Goal: Transaction & Acquisition: Book appointment/travel/reservation

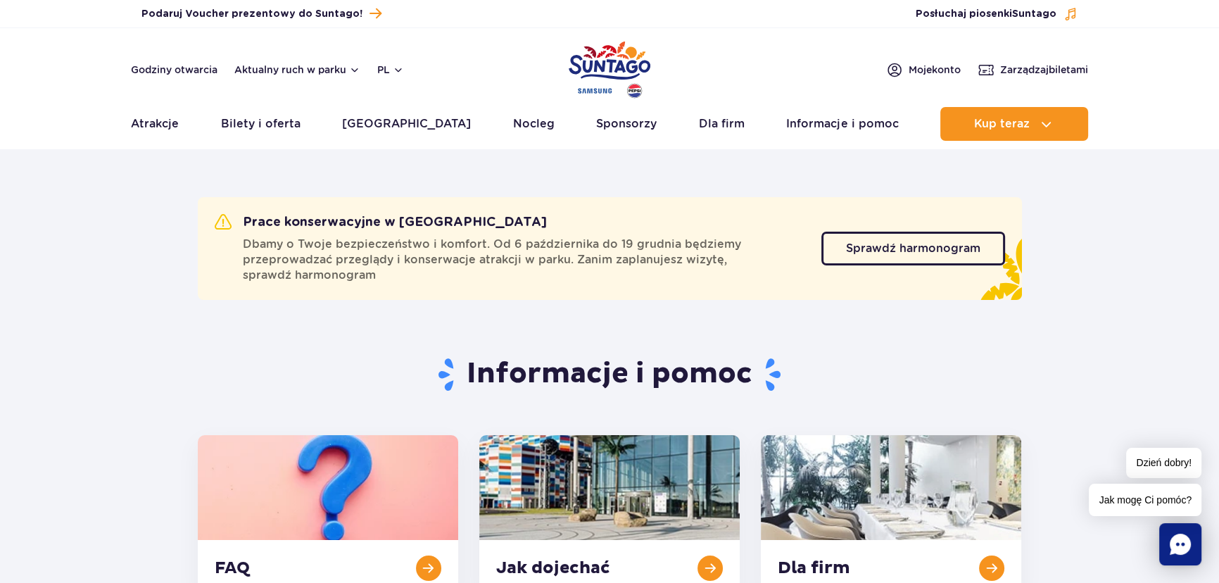
click at [624, 57] on img "Park of Poland" at bounding box center [610, 69] width 82 height 65
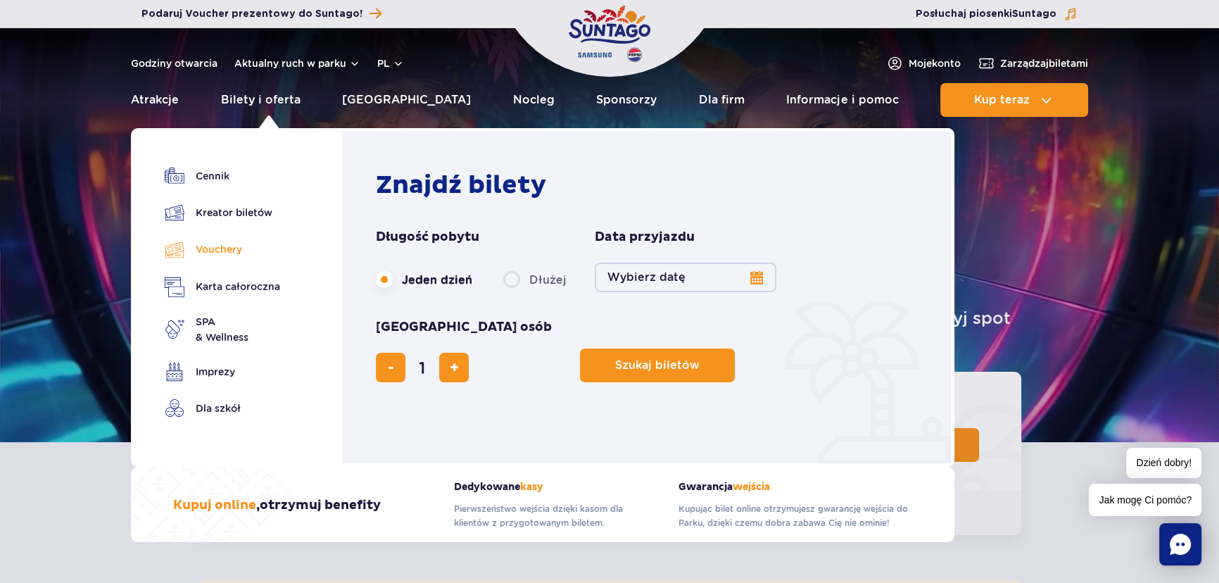
click at [234, 243] on link "Vouchery" at bounding box center [222, 249] width 115 height 20
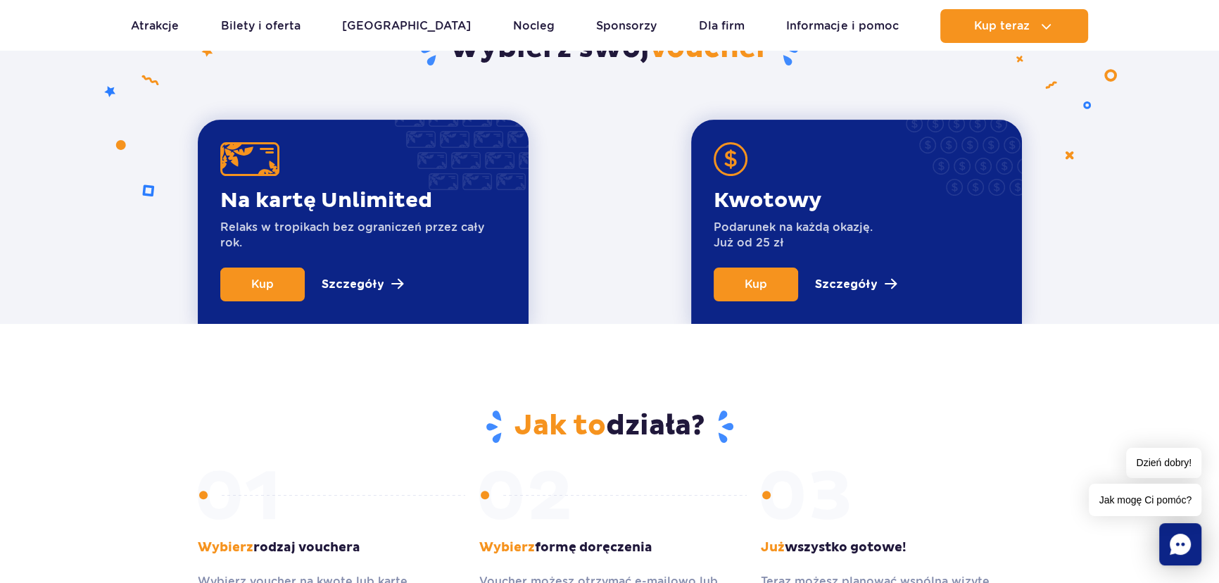
scroll to position [504, 0]
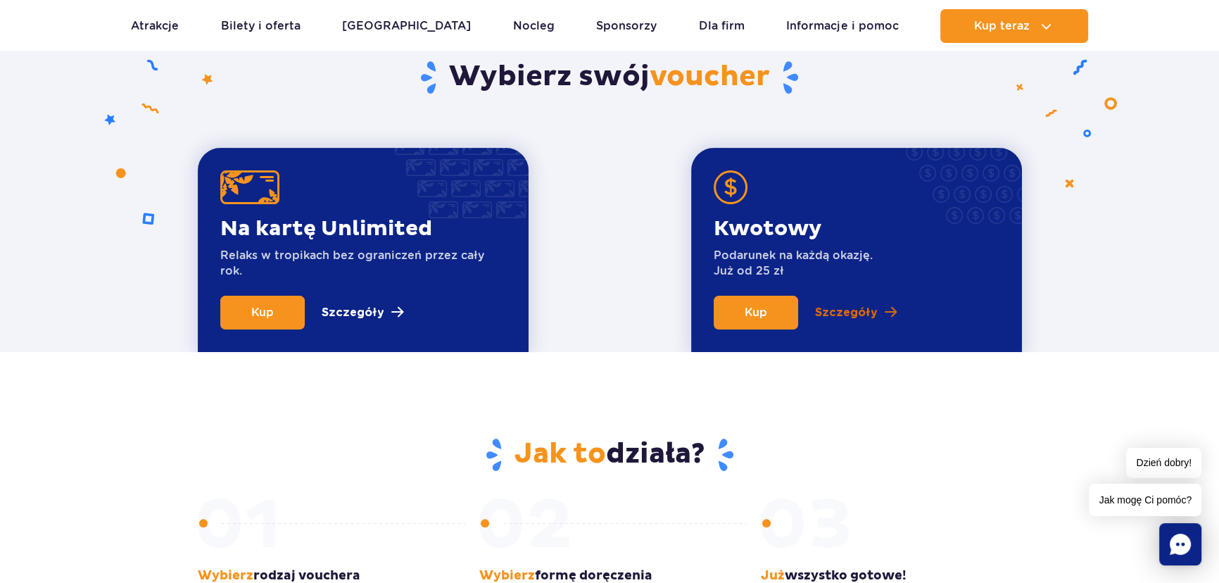
click at [875, 309] on link "Szczegóły" at bounding box center [856, 313] width 82 height 34
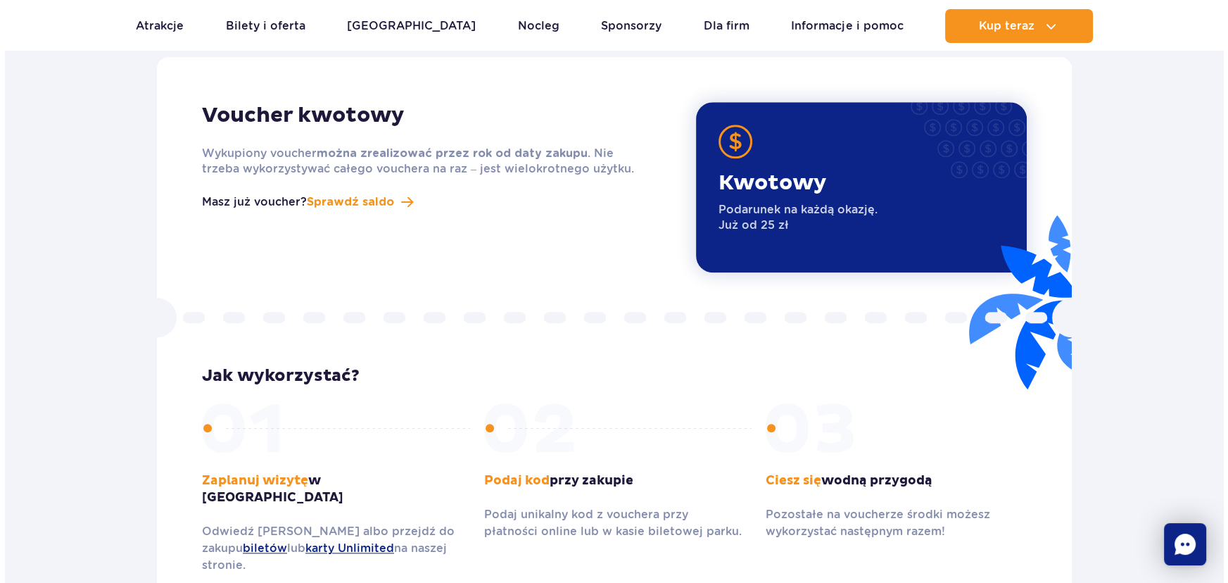
scroll to position [1782, 0]
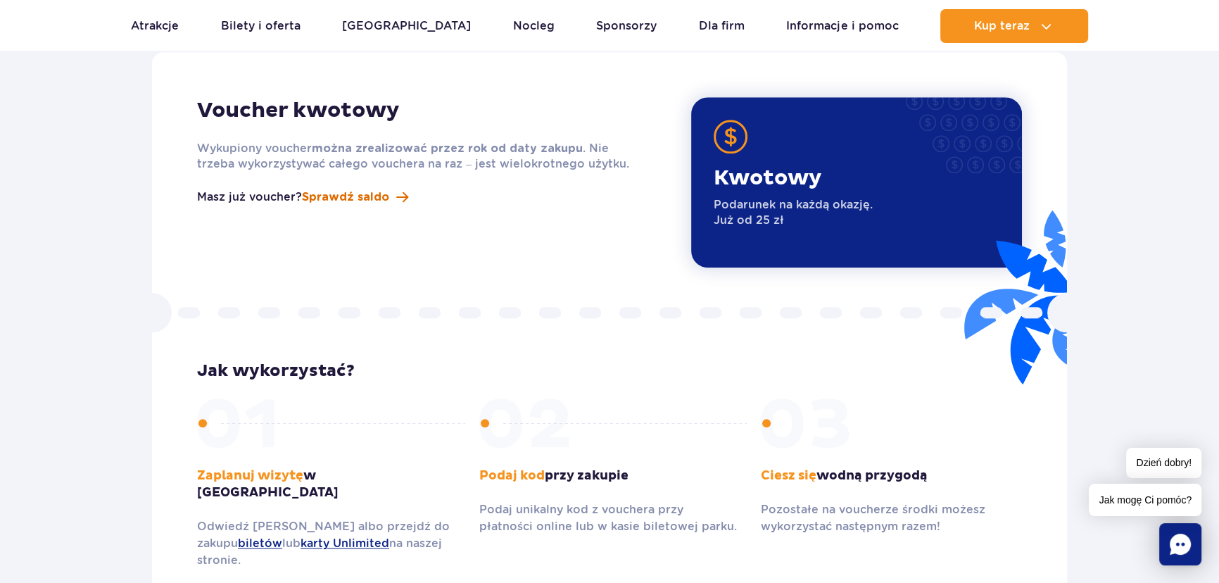
click at [373, 189] on span "Sprawdź saldo" at bounding box center [345, 197] width 87 height 17
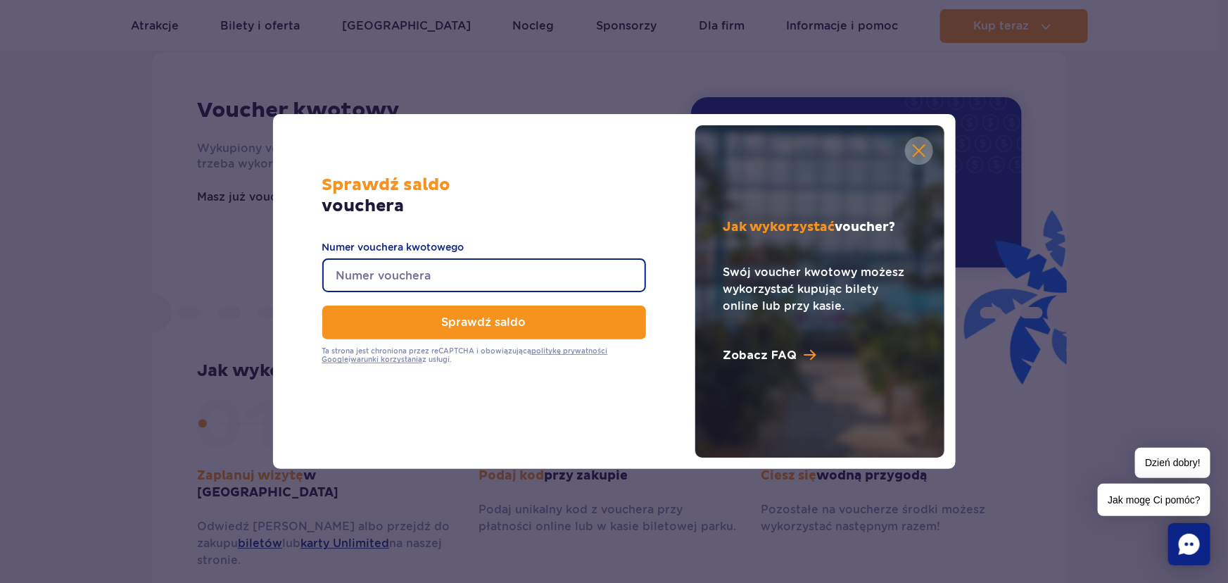
click at [394, 273] on input "Numer vouchera kwotowego" at bounding box center [484, 275] width 324 height 34
type input "0660002073601164"
click at [322, 305] on button "Sprawdź saldo" at bounding box center [484, 322] width 324 height 34
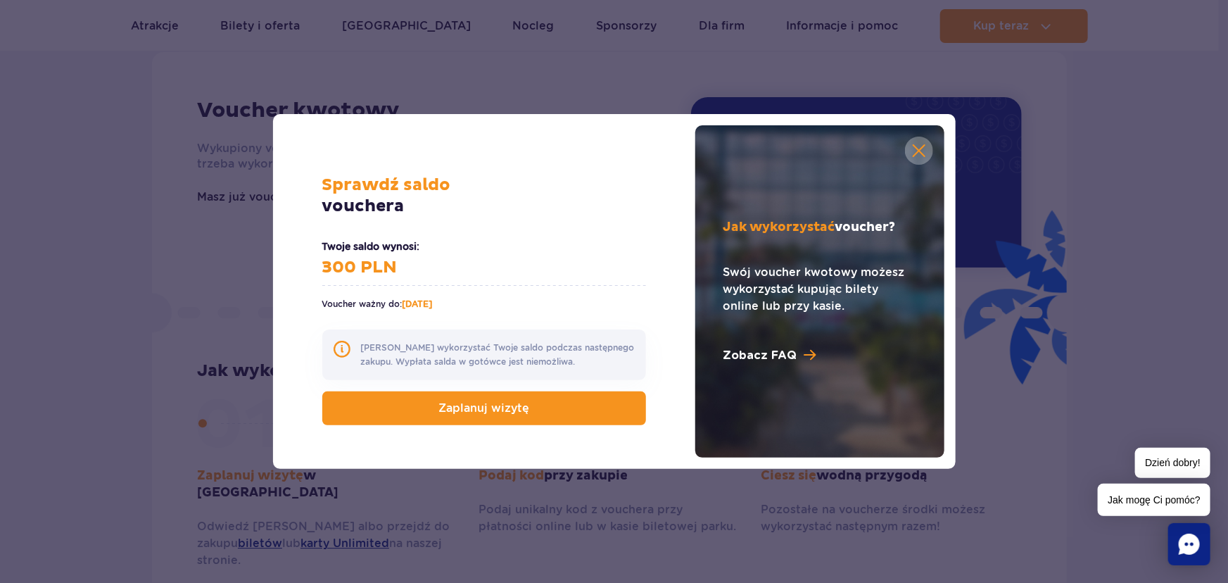
drag, startPoint x: 404, startPoint y: 305, endPoint x: 451, endPoint y: 307, distance: 47.2
click at [451, 307] on p "Voucher ważny do: 2026-01-11" at bounding box center [484, 298] width 324 height 26
click at [422, 307] on strong "2026-01-11" at bounding box center [418, 303] width 30 height 11
drag, startPoint x: 407, startPoint y: 305, endPoint x: 453, endPoint y: 308, distance: 46.5
click at [453, 308] on p "Voucher ważny do: 2026-01-11" at bounding box center [484, 298] width 324 height 26
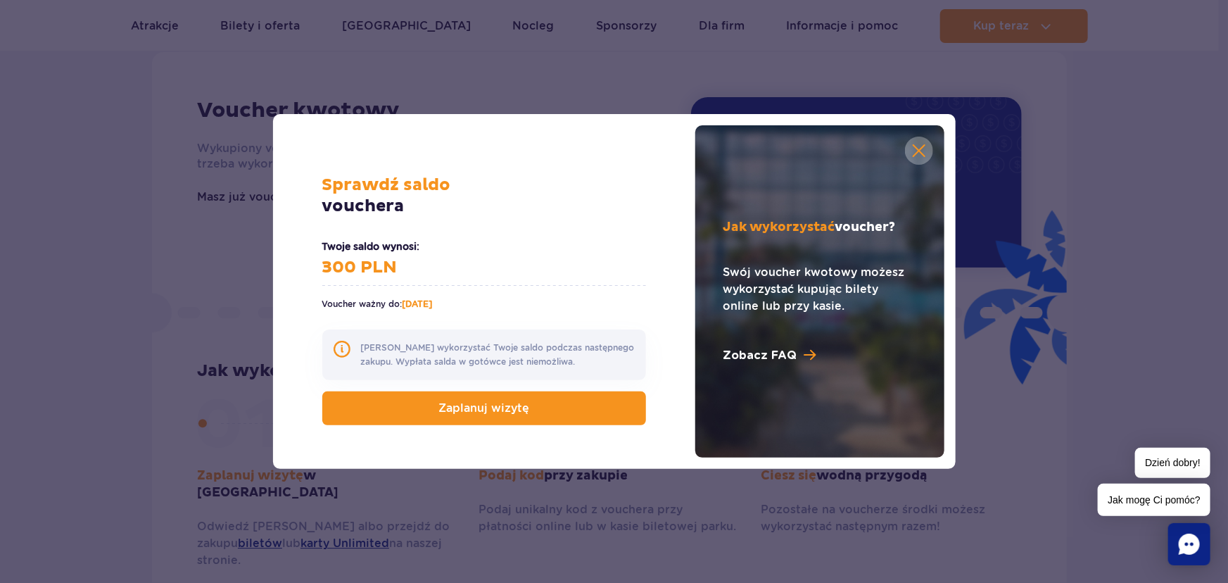
click at [463, 306] on p "Voucher ważny do: 2026-01-11" at bounding box center [484, 298] width 324 height 26
click at [917, 153] on link at bounding box center [919, 151] width 28 height 28
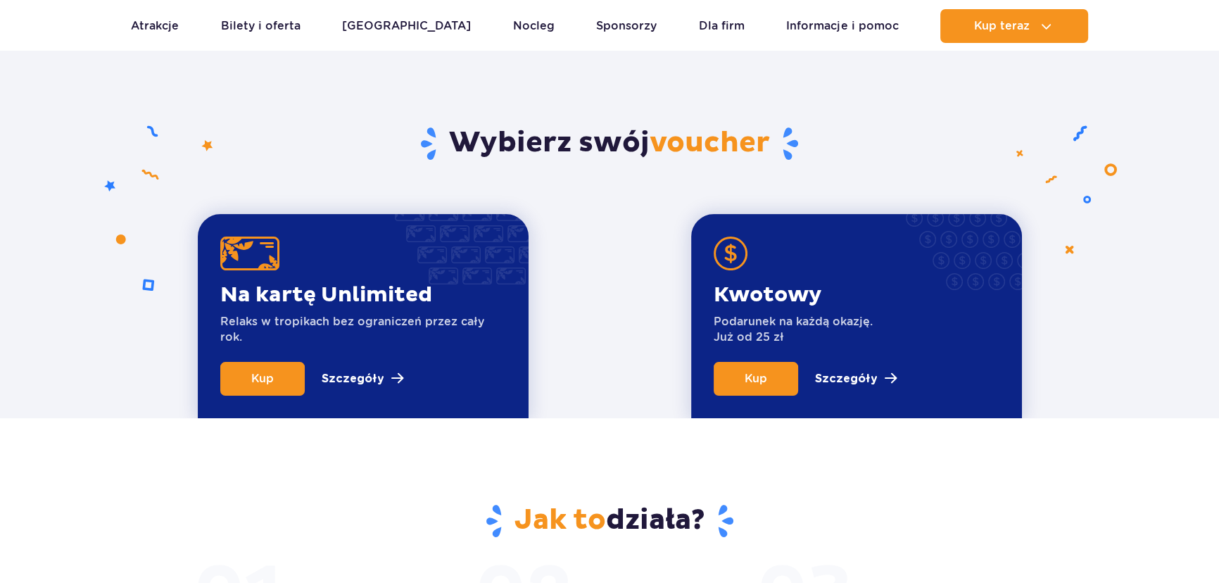
scroll to position [666, 0]
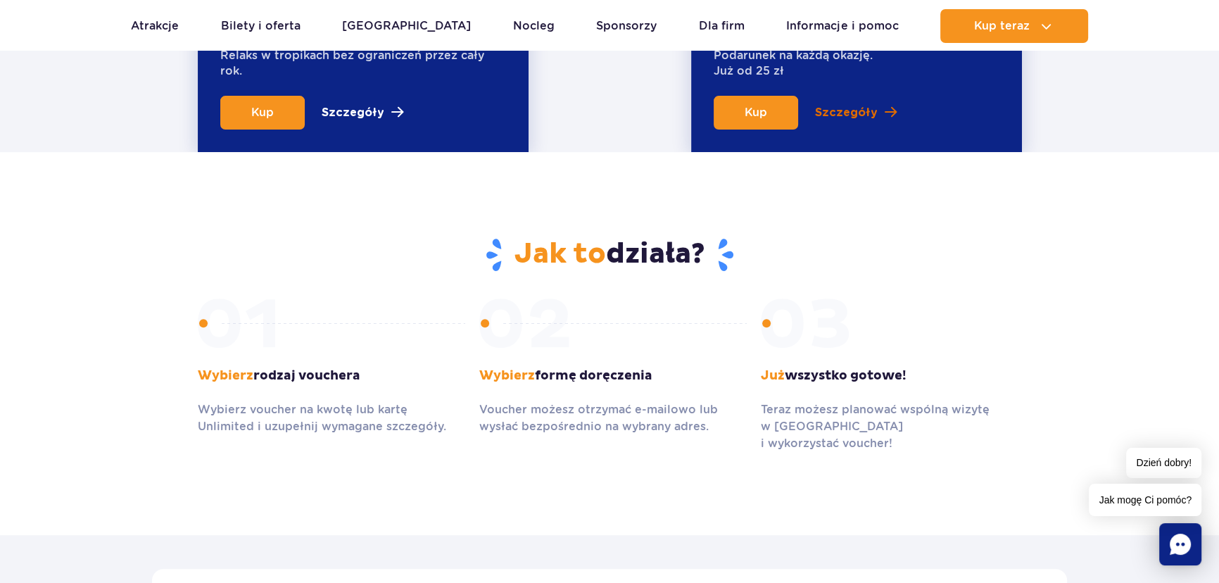
click at [878, 113] on link "Szczegóły" at bounding box center [856, 113] width 82 height 34
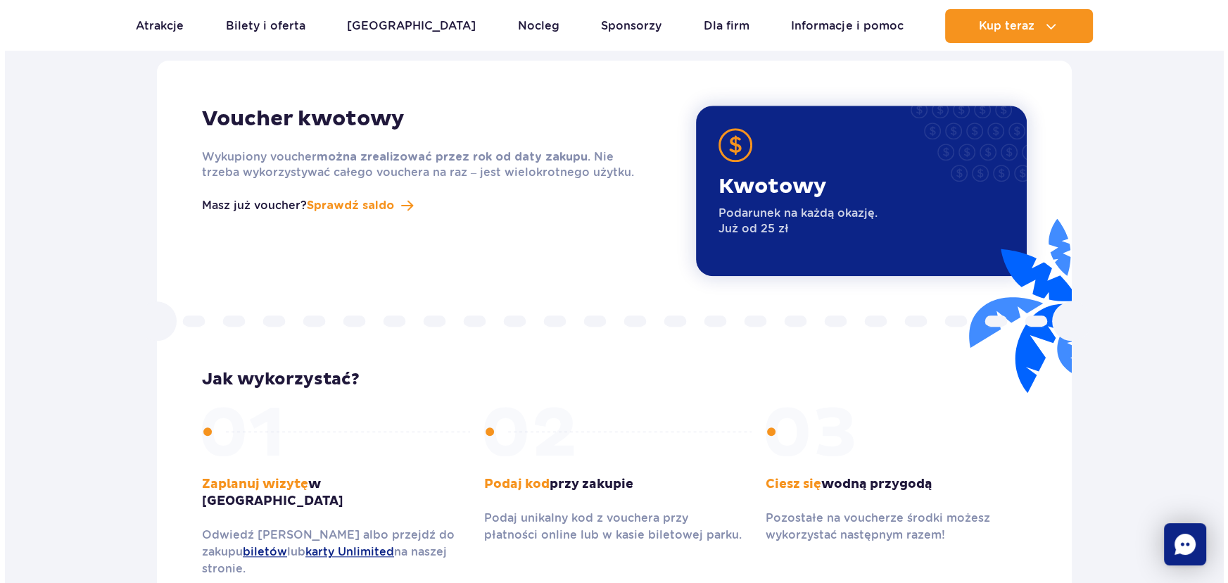
scroll to position [1782, 0]
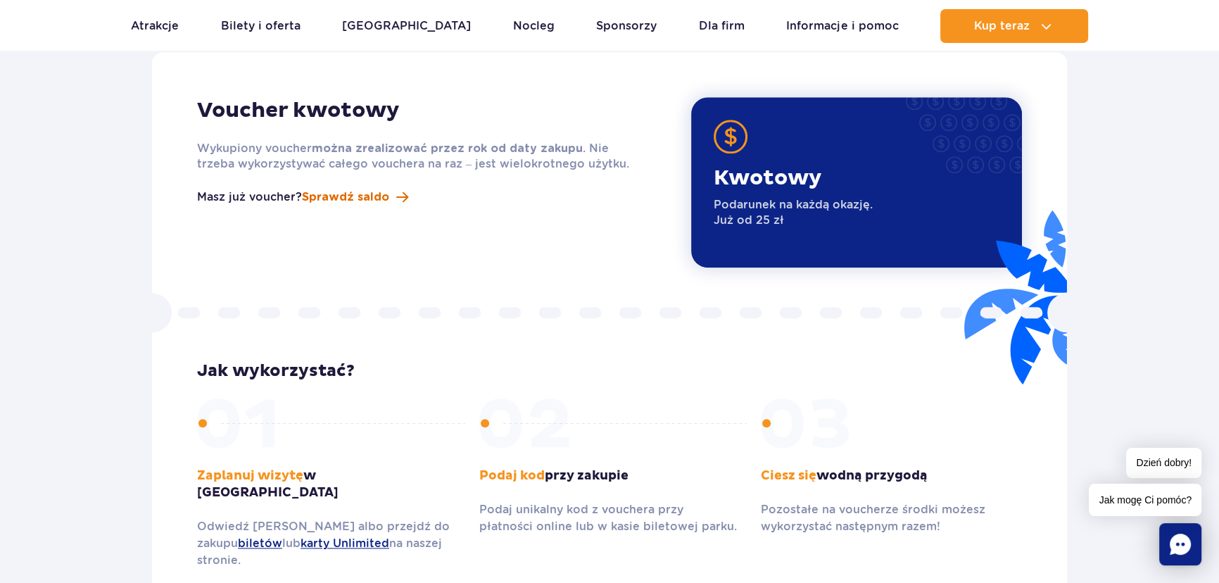
click at [350, 189] on span "Sprawdź saldo" at bounding box center [345, 197] width 87 height 17
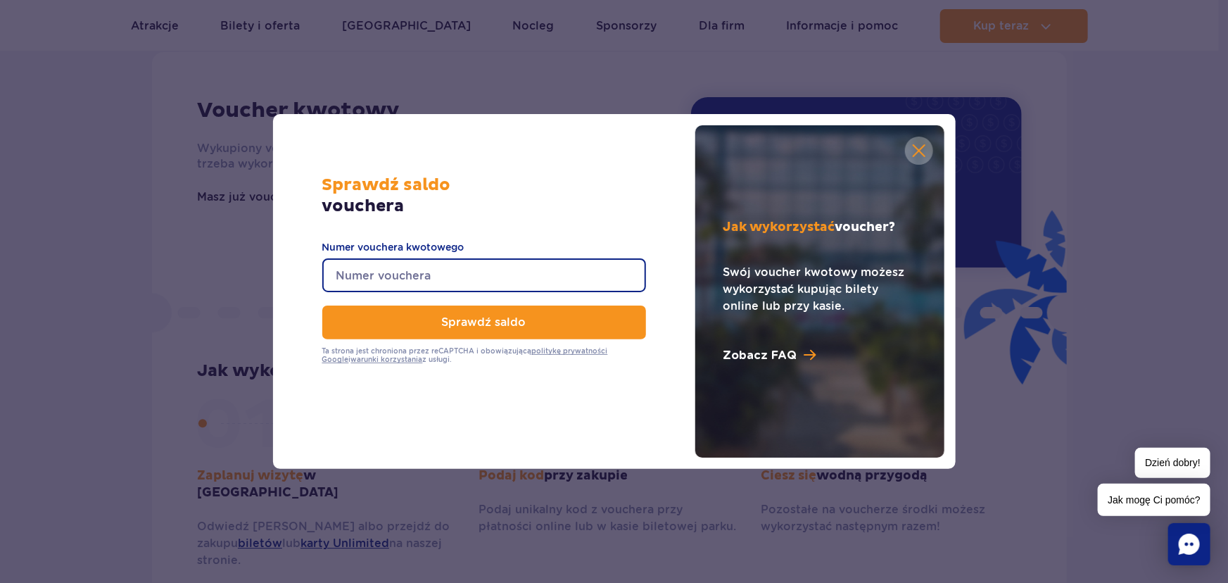
click at [405, 267] on input "Numer vouchera kwotowego" at bounding box center [484, 275] width 324 height 34
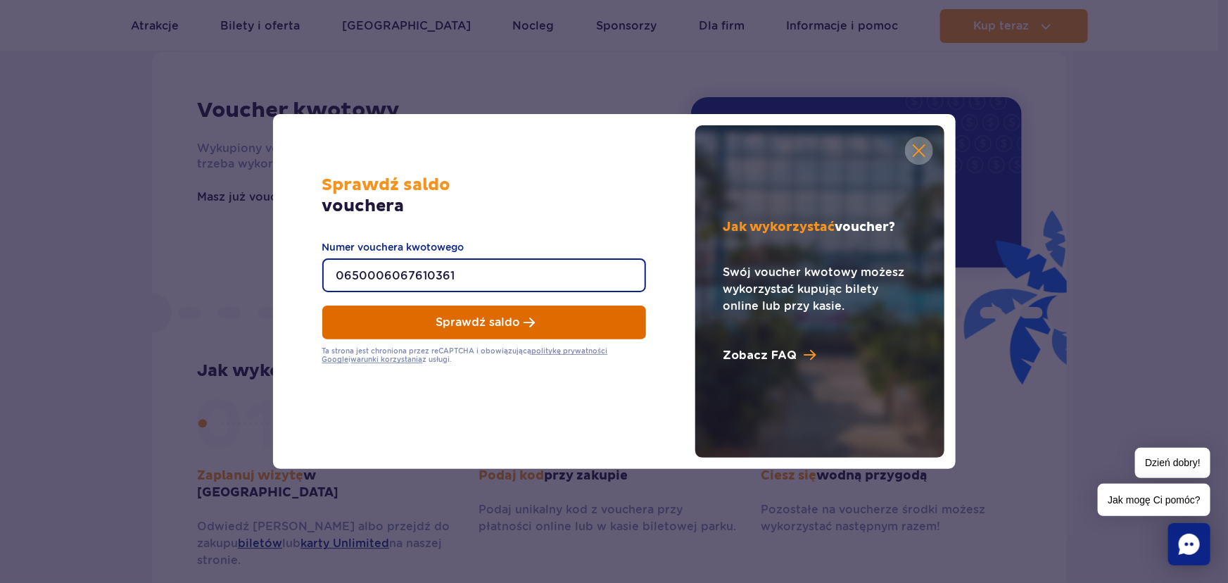
type input "0650006067610361"
drag, startPoint x: 527, startPoint y: 332, endPoint x: 524, endPoint y: 322, distance: 9.6
click at [527, 332] on button "Sprawdź saldo" at bounding box center [484, 322] width 324 height 34
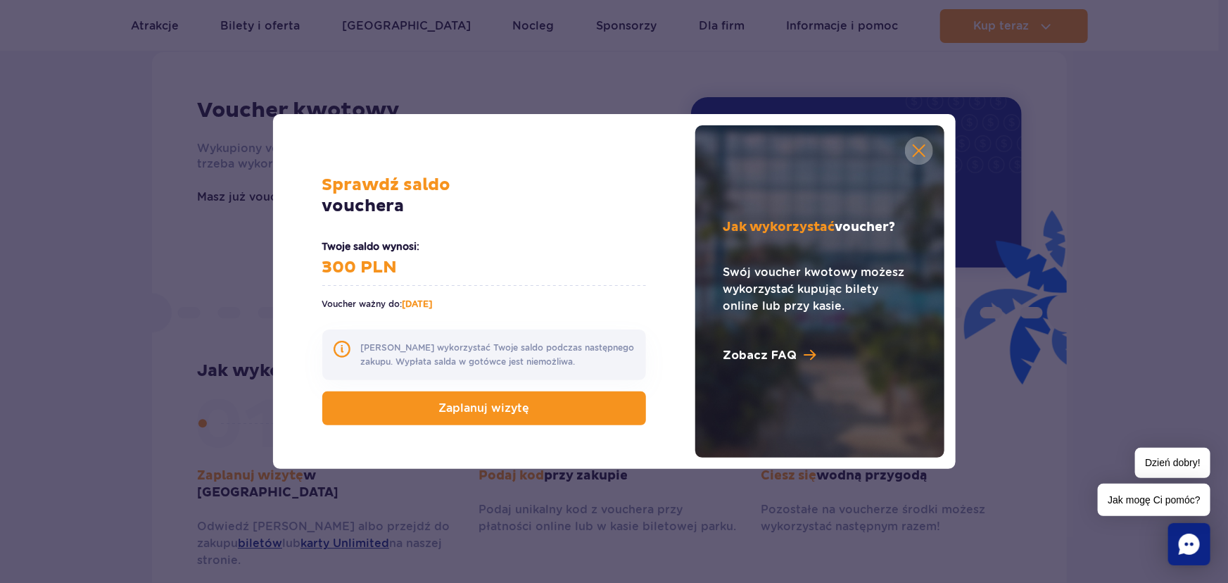
click at [926, 157] on link at bounding box center [919, 151] width 28 height 28
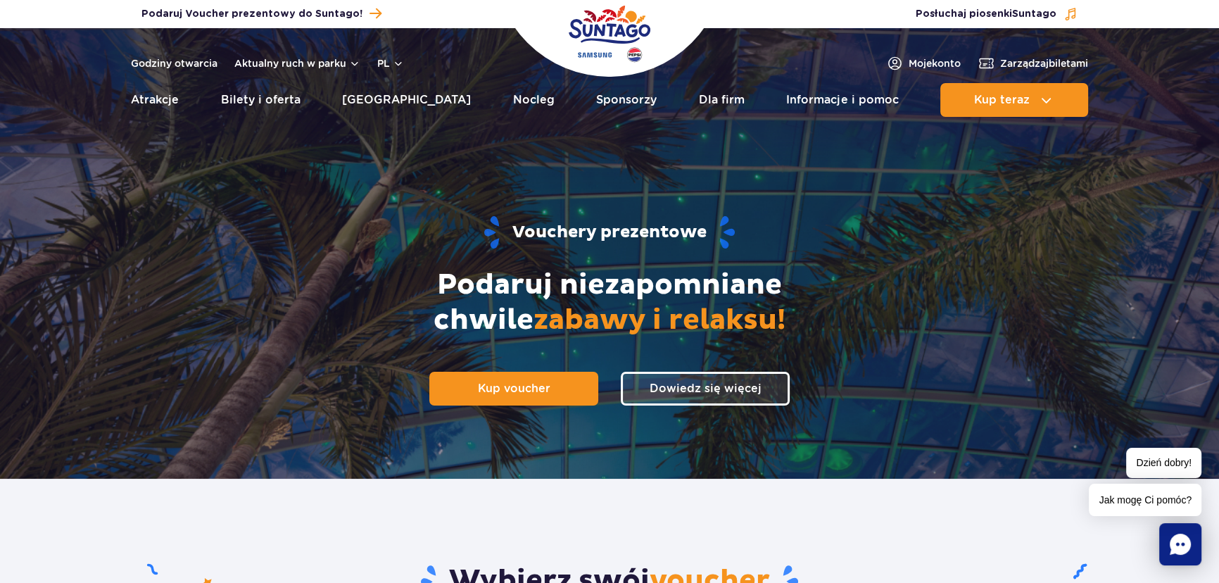
click at [606, 23] on img "Park of Poland" at bounding box center [610, 33] width 82 height 65
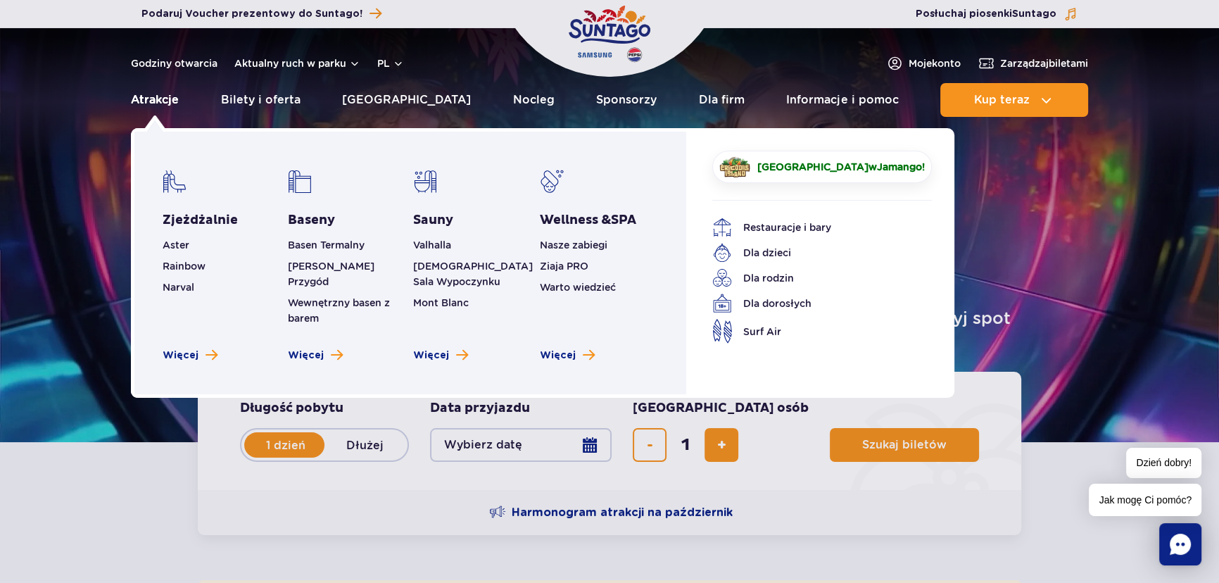
click at [152, 90] on link "Atrakcje" at bounding box center [155, 100] width 48 height 34
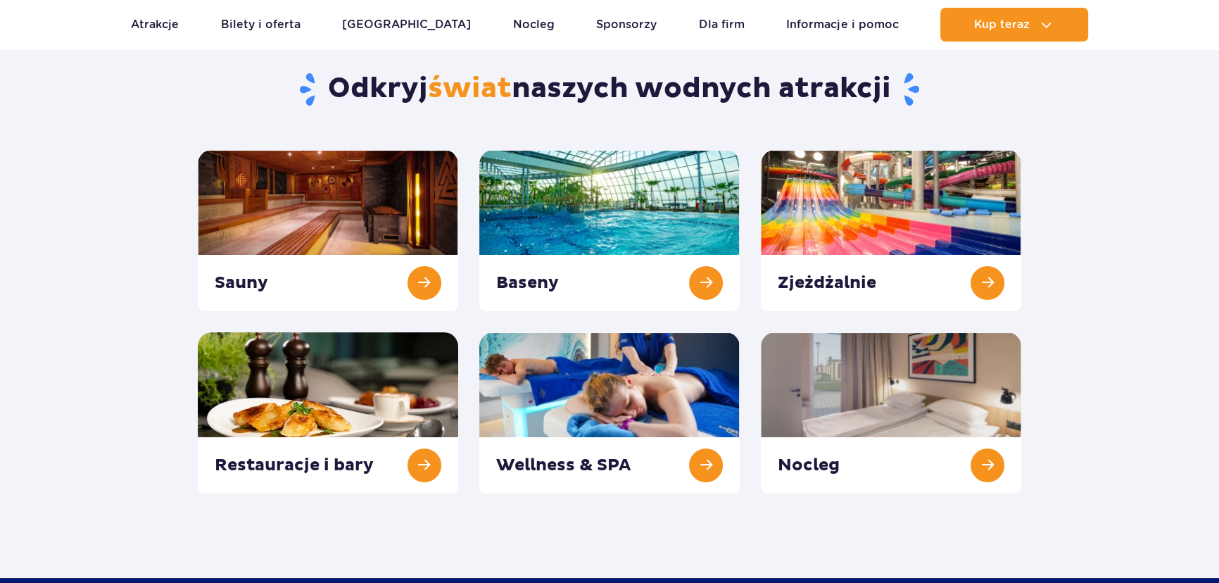
scroll to position [127, 0]
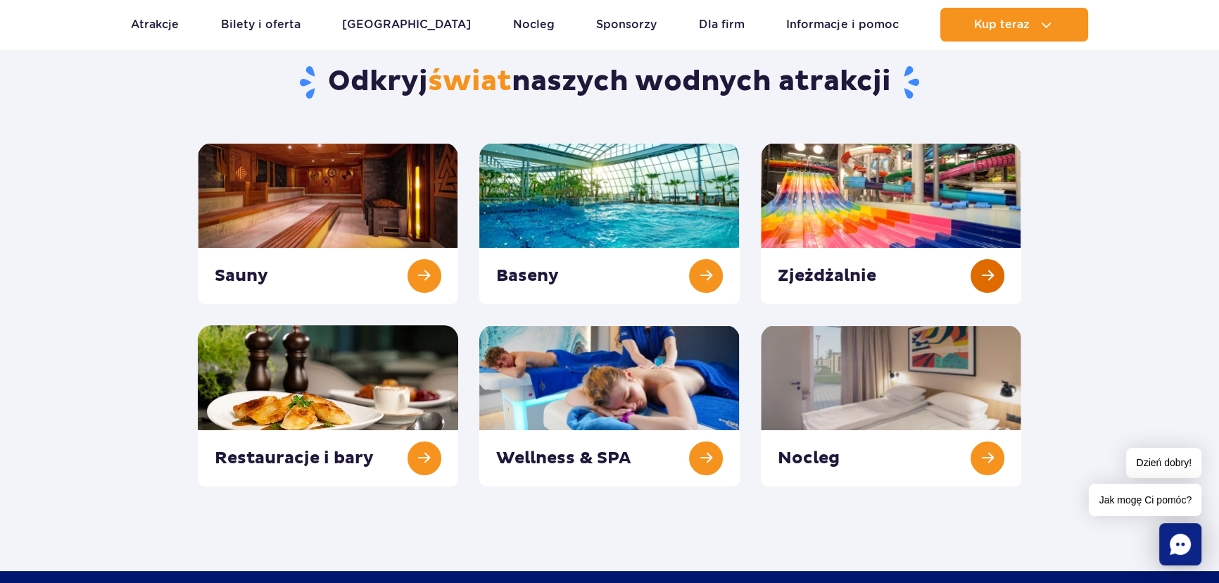
click at [956, 265] on link at bounding box center [891, 223] width 260 height 161
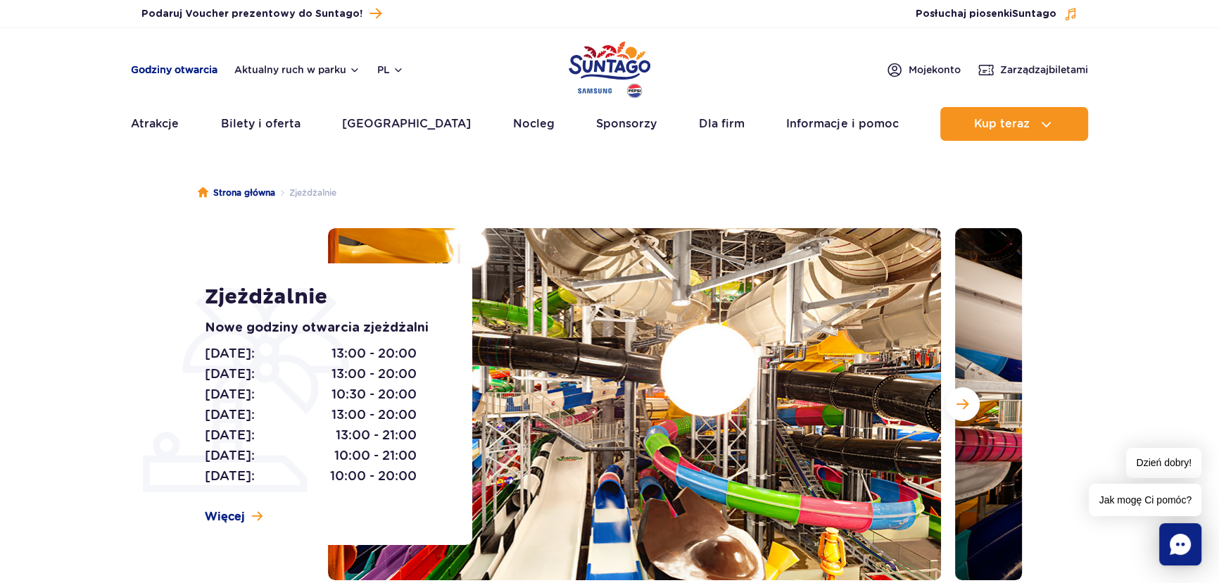
click at [182, 70] on link "Godziny otwarcia" at bounding box center [174, 70] width 87 height 14
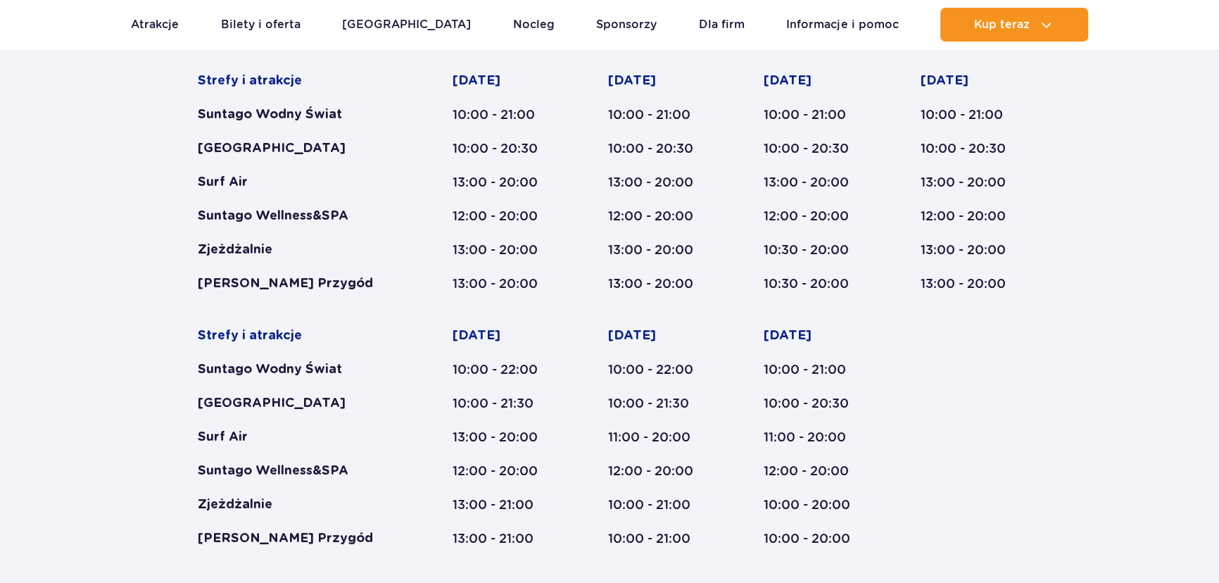
scroll to position [874, 0]
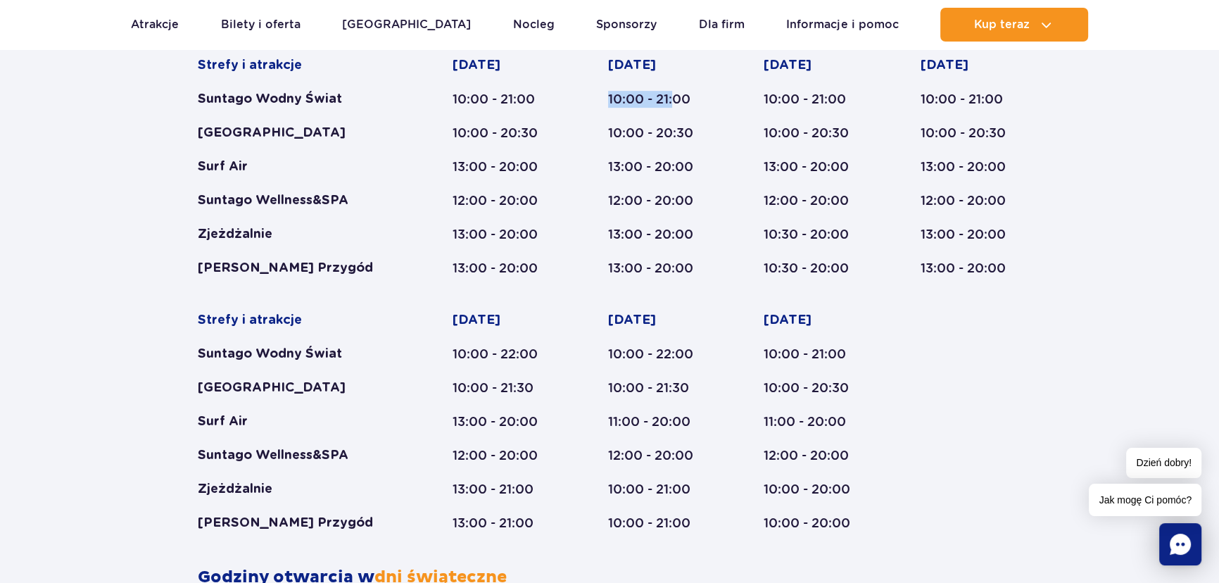
drag, startPoint x: 598, startPoint y: 95, endPoint x: 681, endPoint y: 99, distance: 82.4
click at [679, 95] on div "Strefy i atrakcje Suntago Wodny Świat Crocodile Island Surf Air Suntago Wellnes…" at bounding box center [610, 294] width 824 height 474
drag, startPoint x: 604, startPoint y: 134, endPoint x: 724, endPoint y: 135, distance: 120.4
click at [704, 131] on div "Strefy i atrakcje Suntago Wodny Świat Crocodile Island Surf Air Suntago Wellnes…" at bounding box center [610, 294] width 824 height 474
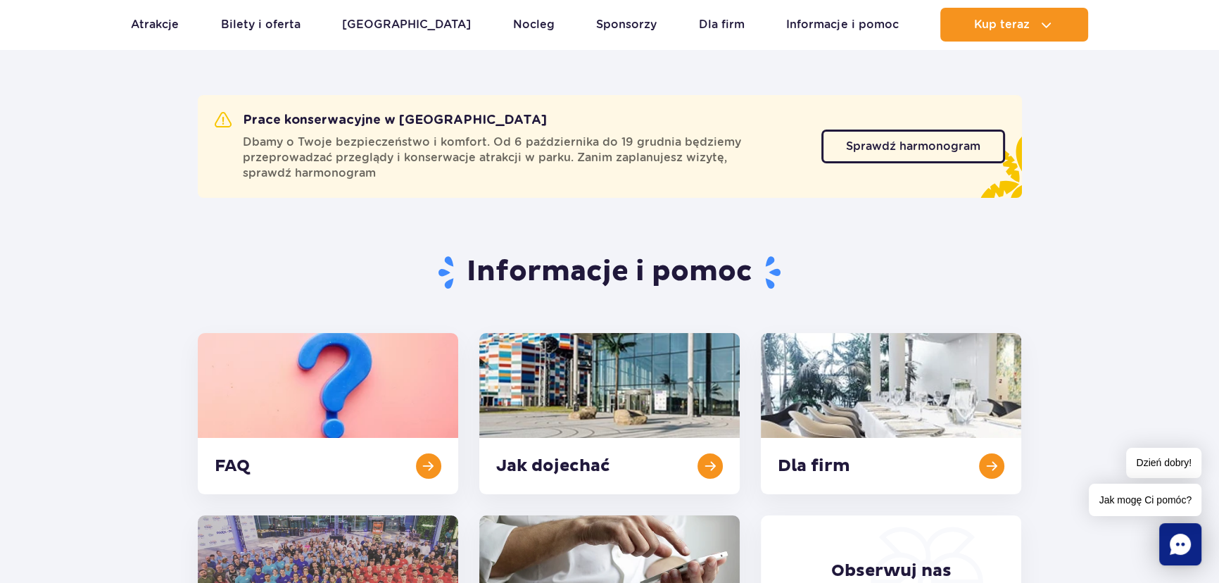
scroll to position [0, 0]
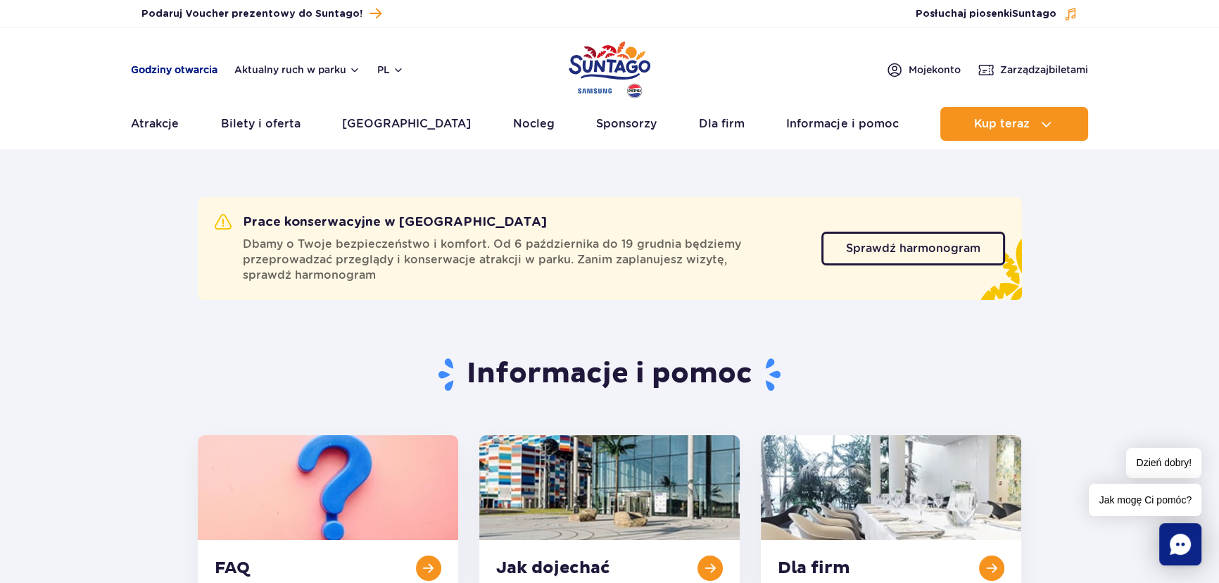
click at [180, 69] on link "Godziny otwarcia" at bounding box center [174, 70] width 87 height 14
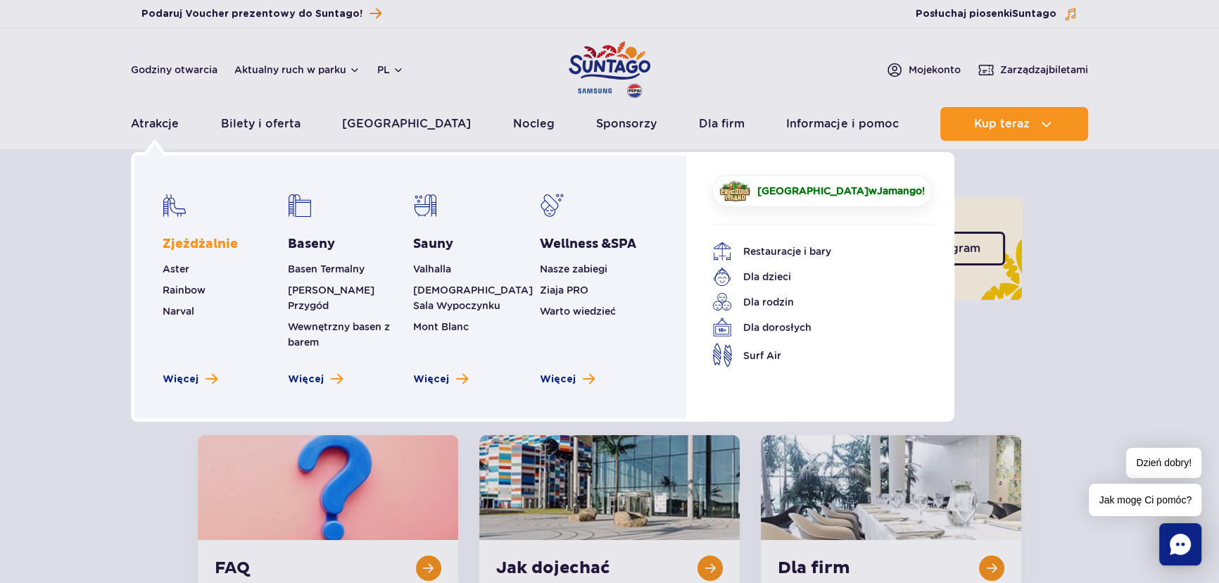
click at [211, 240] on link "Zjeżdżalnie" at bounding box center [200, 244] width 75 height 17
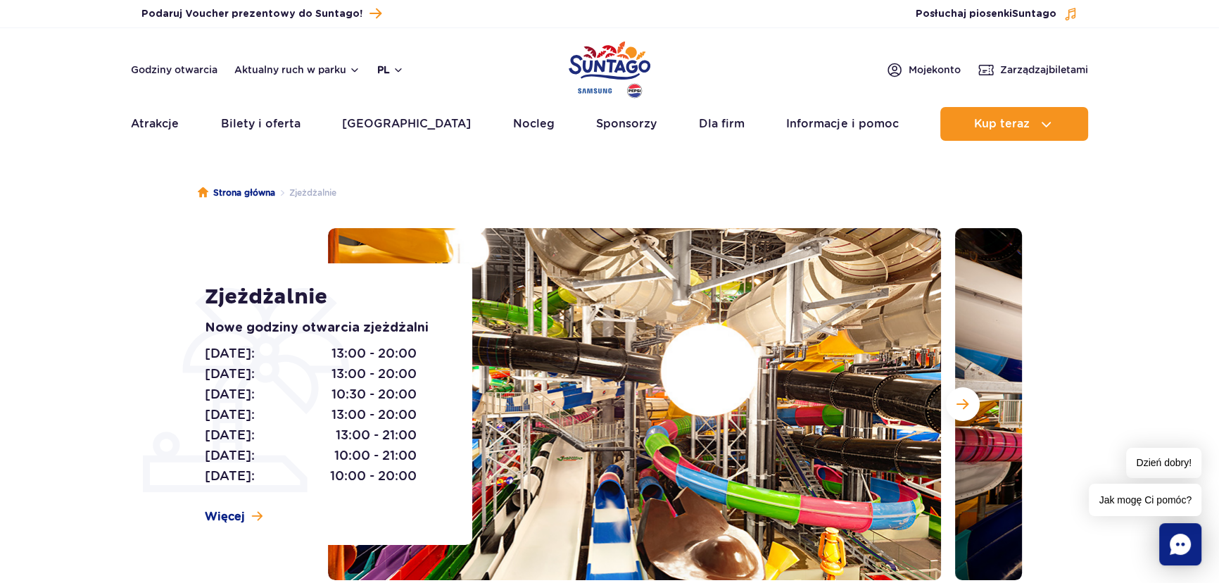
click at [394, 68] on button "pl" at bounding box center [390, 70] width 27 height 14
click at [410, 125] on span "EN" at bounding box center [412, 129] width 14 height 14
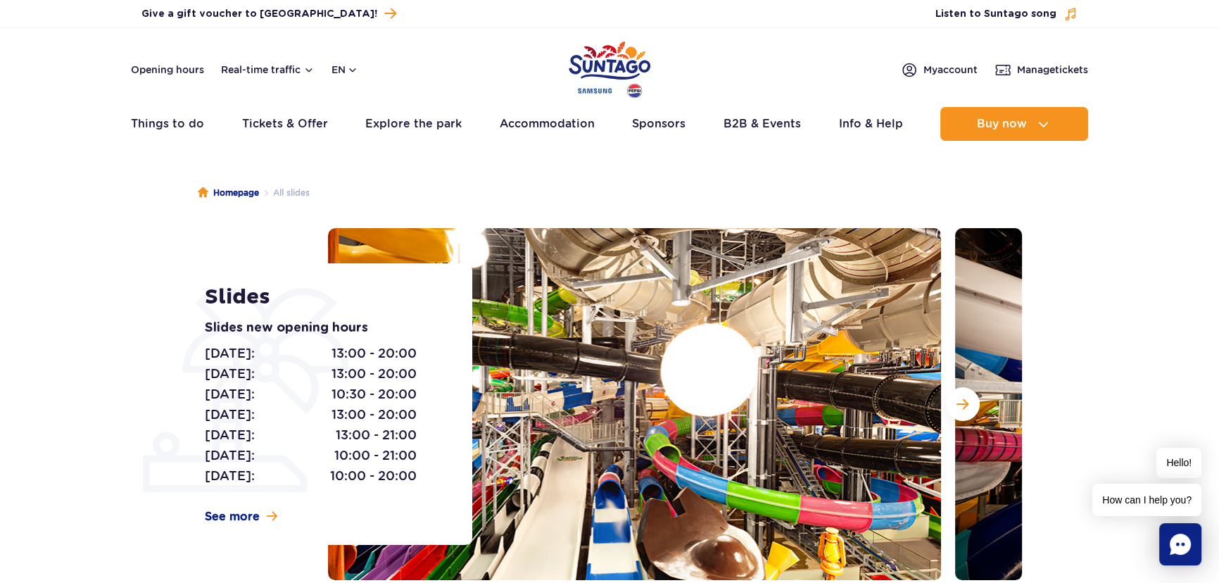
drag, startPoint x: 65, startPoint y: 289, endPoint x: 127, endPoint y: 195, distance: 112.8
click at [65, 289] on section "Slides Slides new opening hours [DATE]: 13:00 - 20:00 [DATE]: 13:00 - 20:00 [DA…" at bounding box center [609, 404] width 1219 height 352
click at [179, 70] on link "Opening hours" at bounding box center [167, 70] width 73 height 14
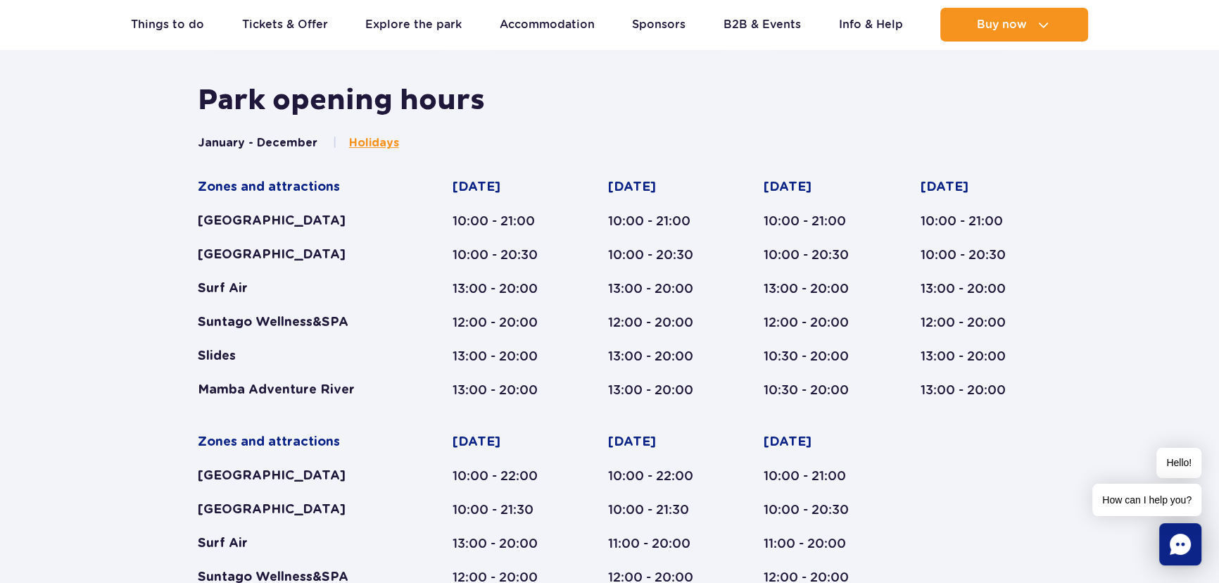
scroll to position [731, 0]
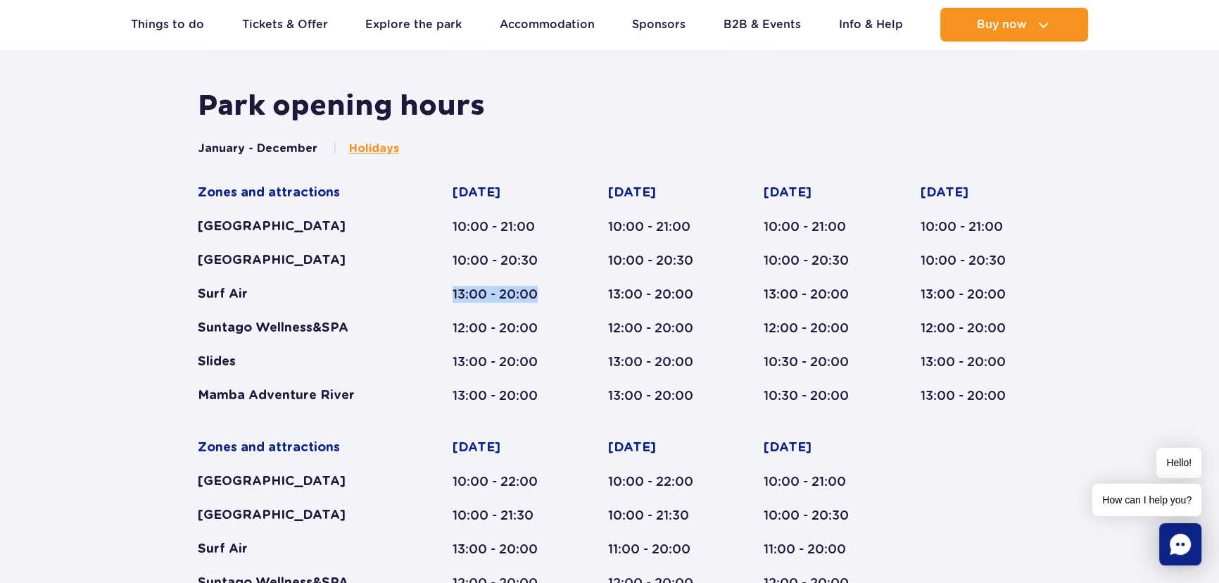
drag, startPoint x: 446, startPoint y: 294, endPoint x: 555, endPoint y: 293, distance: 109.1
click at [555, 293] on div "Zones and attractions [GEOGRAPHIC_DATA] [GEOGRAPHIC_DATA] Surf Air Suntago Well…" at bounding box center [610, 421] width 824 height 474
click at [478, 256] on div "10:00 - 20:30" at bounding box center [503, 260] width 101 height 17
drag, startPoint x: 442, startPoint y: 329, endPoint x: 534, endPoint y: 327, distance: 92.2
click at [516, 331] on div "Zones and attractions Suntago Water Park Crocodile Island Surf Air Suntago Well…" at bounding box center [610, 421] width 824 height 474
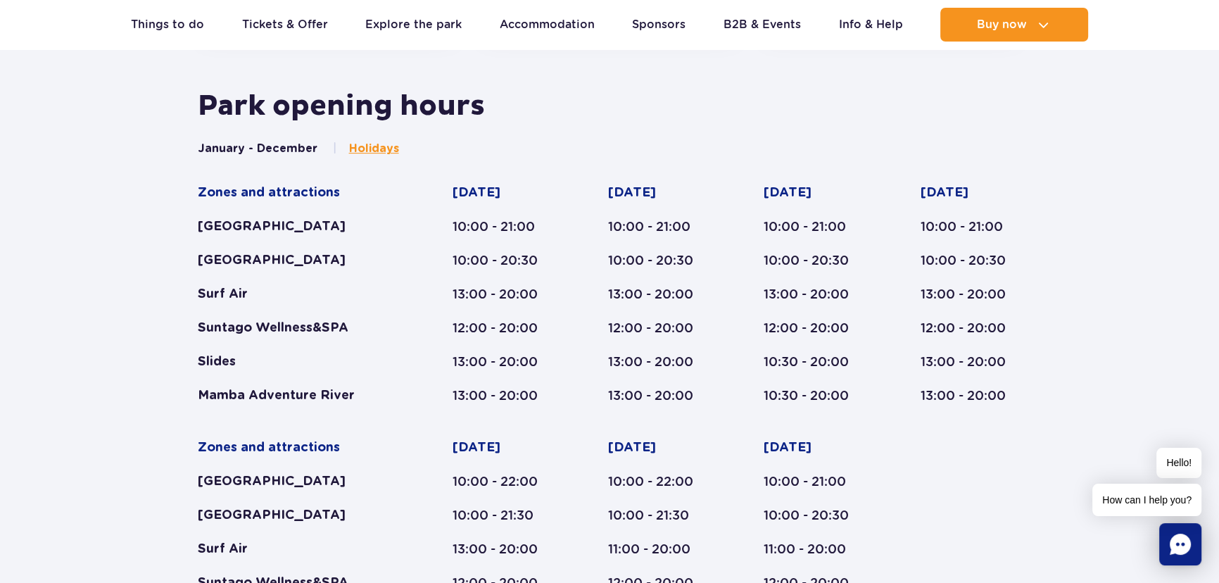
click at [552, 327] on div "12:00 - 20:00" at bounding box center [503, 328] width 101 height 17
drag, startPoint x: 455, startPoint y: 387, endPoint x: 541, endPoint y: 388, distance: 85.9
click at [541, 388] on div "13:00 - 20:00" at bounding box center [503, 395] width 101 height 17
drag, startPoint x: 453, startPoint y: 348, endPoint x: 589, endPoint y: 348, distance: 136.6
click at [589, 348] on div "Zones and attractions Suntago Water Park Crocodile Island Surf Air Suntago Well…" at bounding box center [610, 421] width 824 height 474
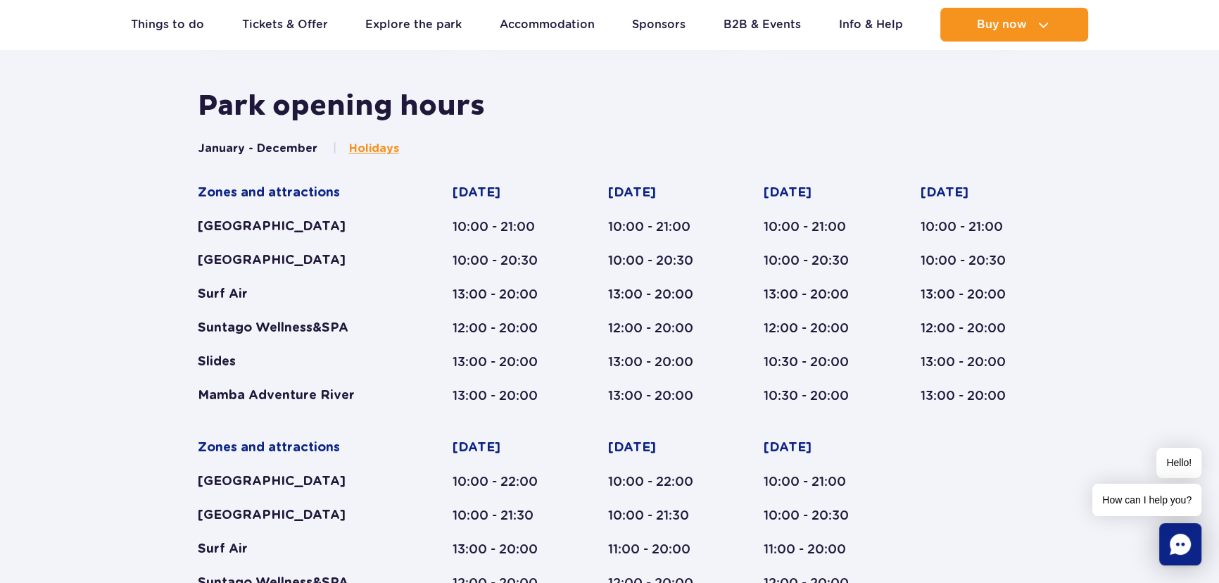
click at [477, 316] on div "Monday 10:00 - 21:00 10:00 - 20:30 13:00 - 20:00 12:00 - 20:00 13:00 - 20:00 13…" at bounding box center [503, 294] width 101 height 220
drag, startPoint x: 481, startPoint y: 322, endPoint x: 542, endPoint y: 322, distance: 61.2
click at [542, 322] on div "12:00 - 20:00" at bounding box center [503, 328] width 101 height 17
drag, startPoint x: 479, startPoint y: 322, endPoint x: 387, endPoint y: 115, distance: 226.6
click at [478, 320] on div "12:00 - 20:00" at bounding box center [503, 328] width 101 height 17
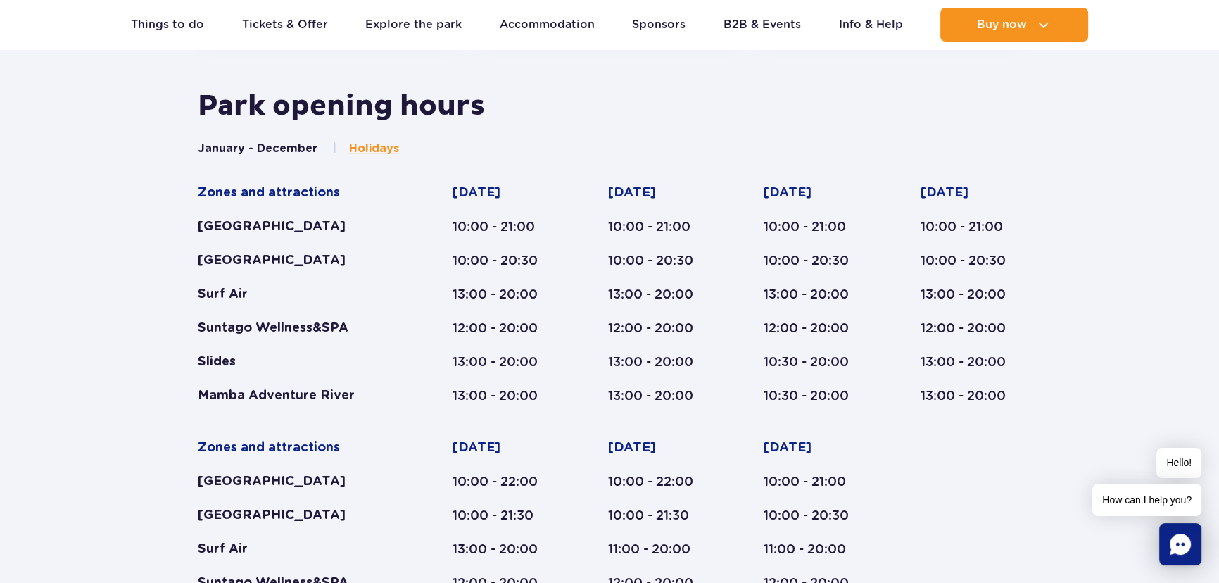
click at [480, 272] on div "Monday 10:00 - 21:00 10:00 - 20:30 13:00 - 20:00 12:00 - 20:00 13:00 - 20:00 13…" at bounding box center [503, 294] width 101 height 220
drag, startPoint x: 438, startPoint y: 292, endPoint x: 569, endPoint y: 300, distance: 131.2
click at [569, 300] on div "Zones and attractions Suntago Water Park Crocodile Island Surf Air Suntago Well…" at bounding box center [610, 421] width 824 height 474
click at [472, 288] on div "13:00 - 20:00" at bounding box center [503, 294] width 101 height 17
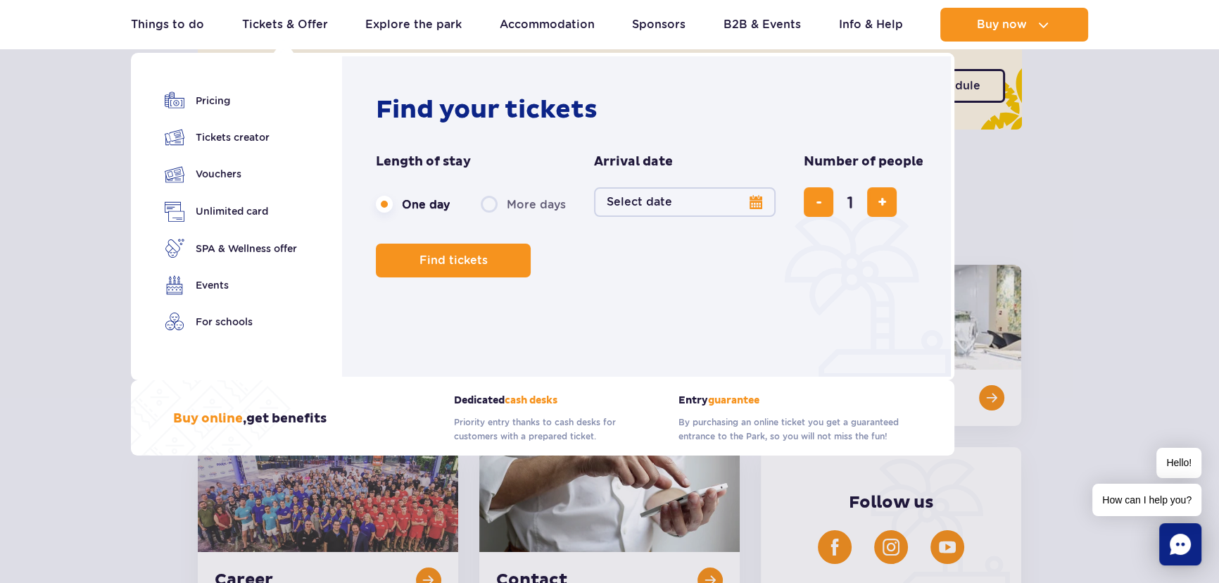
scroll to position [0, 0]
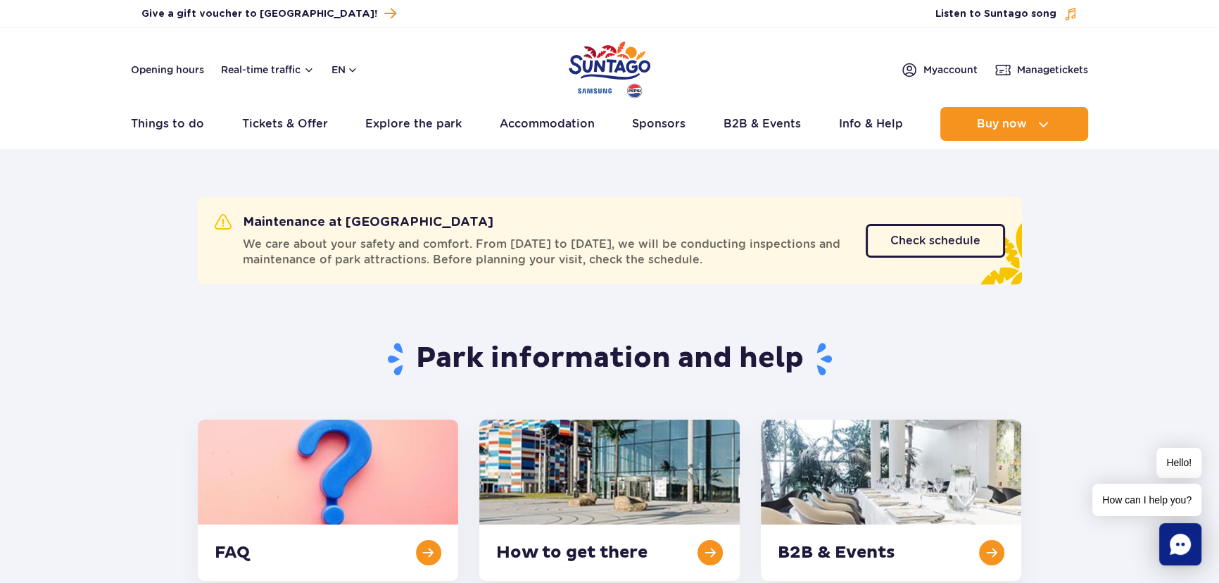
drag, startPoint x: 351, startPoint y: 68, endPoint x: 358, endPoint y: 84, distance: 17.0
click at [351, 68] on button "en" at bounding box center [345, 70] width 27 height 14
click at [358, 108] on button "PL" at bounding box center [352, 103] width 39 height 14
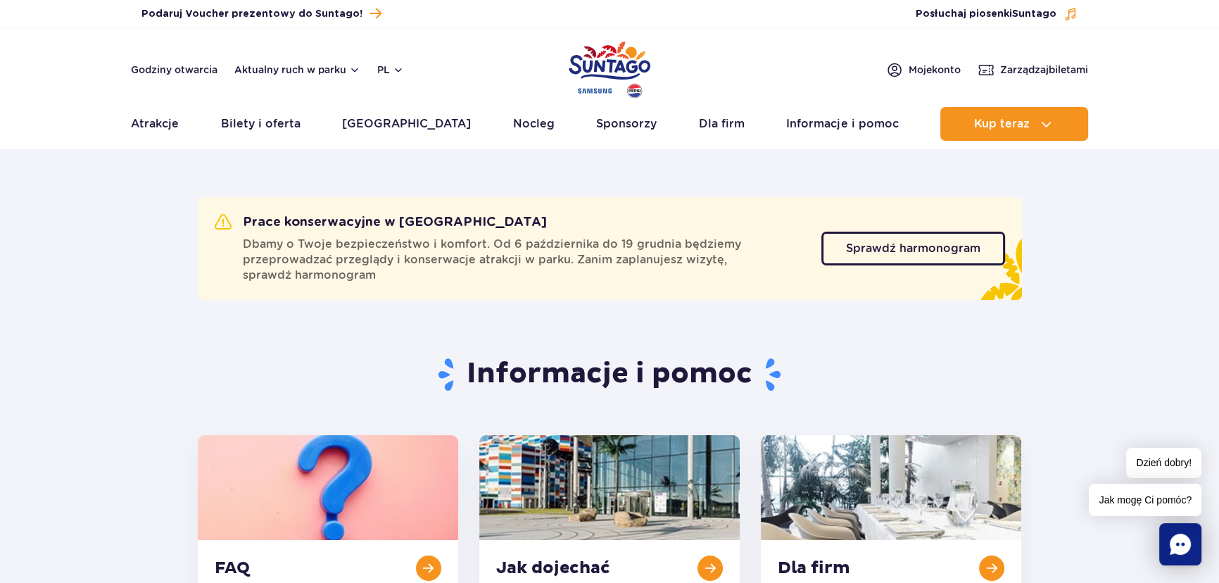
drag, startPoint x: 610, startPoint y: 63, endPoint x: 532, endPoint y: 68, distance: 77.6
click at [610, 63] on img "Park of Poland" at bounding box center [610, 69] width 82 height 65
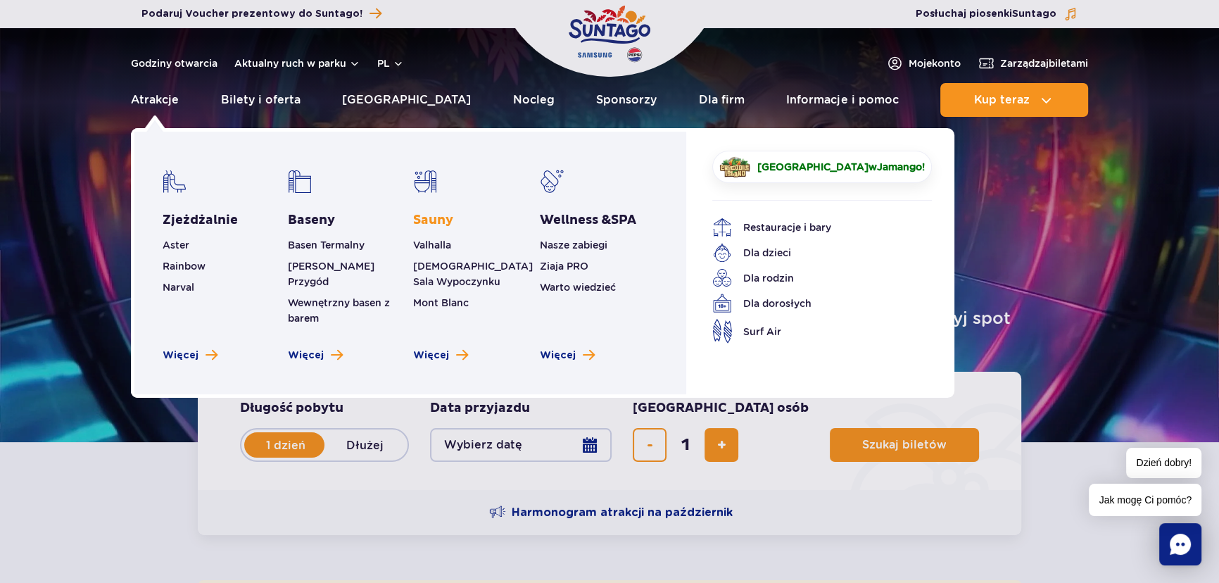
click at [435, 221] on link "Sauny" at bounding box center [433, 220] width 40 height 17
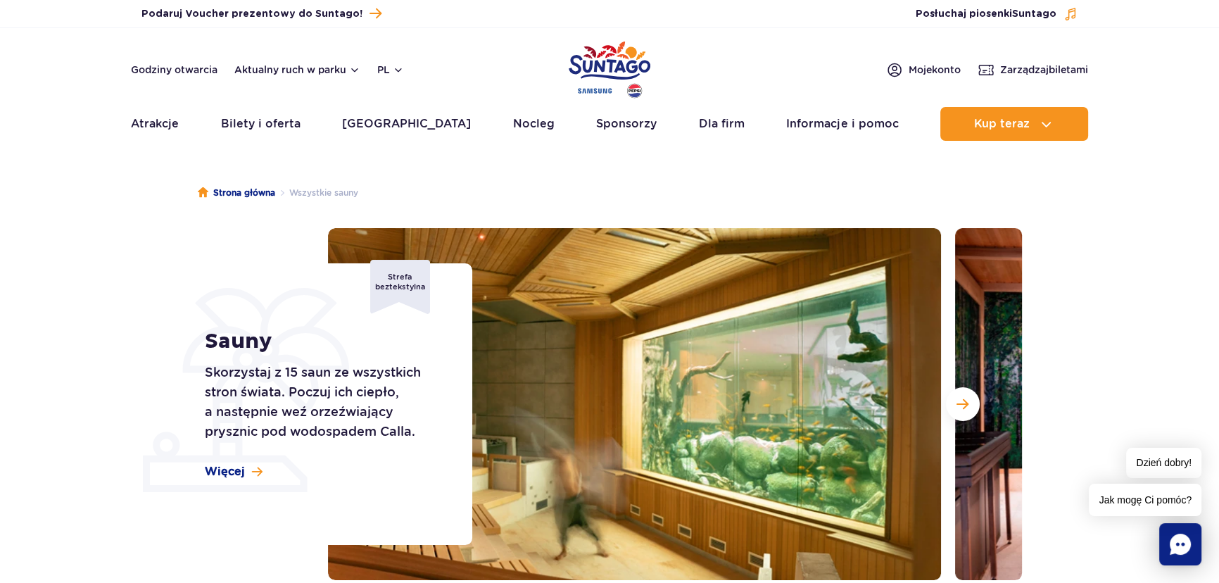
click at [591, 53] on img "Park of Poland" at bounding box center [610, 69] width 82 height 65
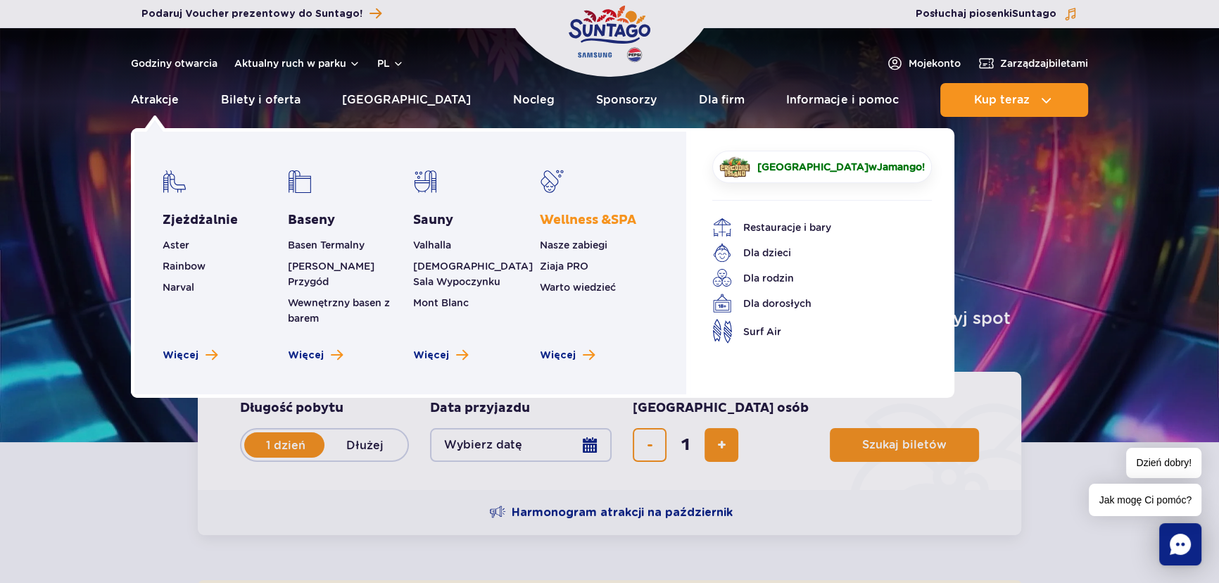
click at [598, 225] on span "Wellness & SPA" at bounding box center [588, 220] width 96 height 16
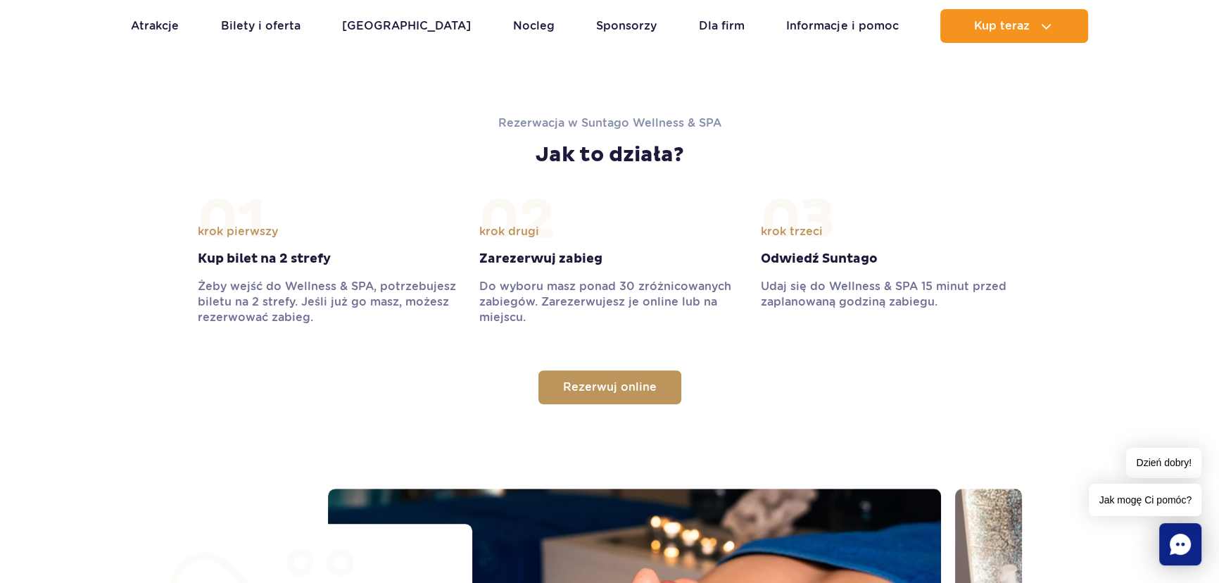
scroll to position [1216, 0]
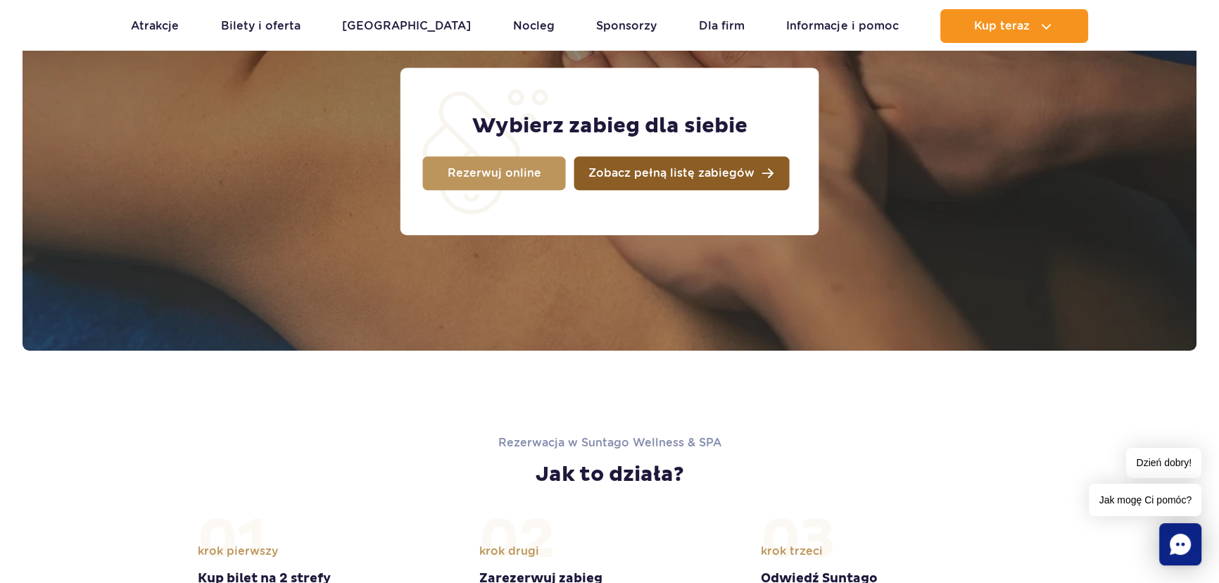
click at [702, 177] on span "Zobacz pełną listę zabiegów" at bounding box center [671, 173] width 166 height 11
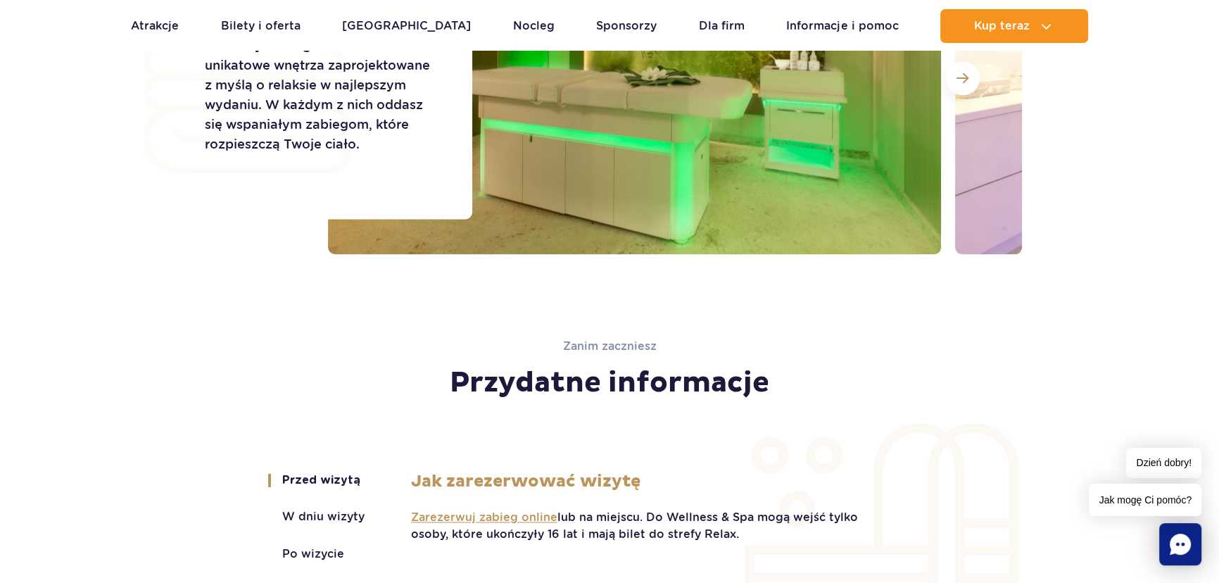
scroll to position [2367, 0]
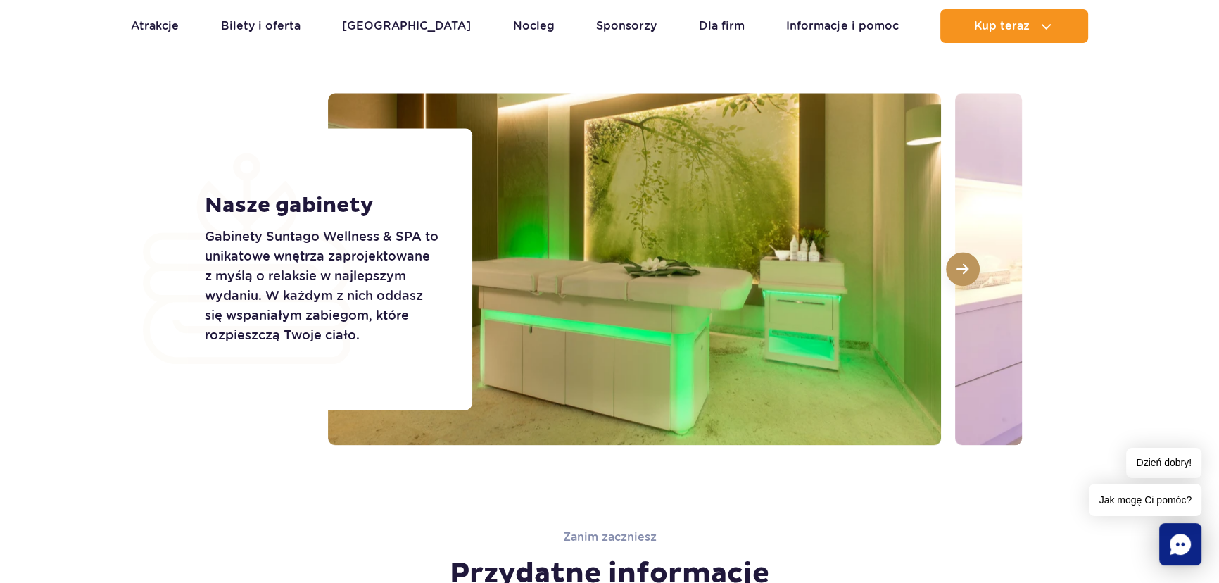
click at [971, 272] on button at bounding box center [963, 269] width 34 height 34
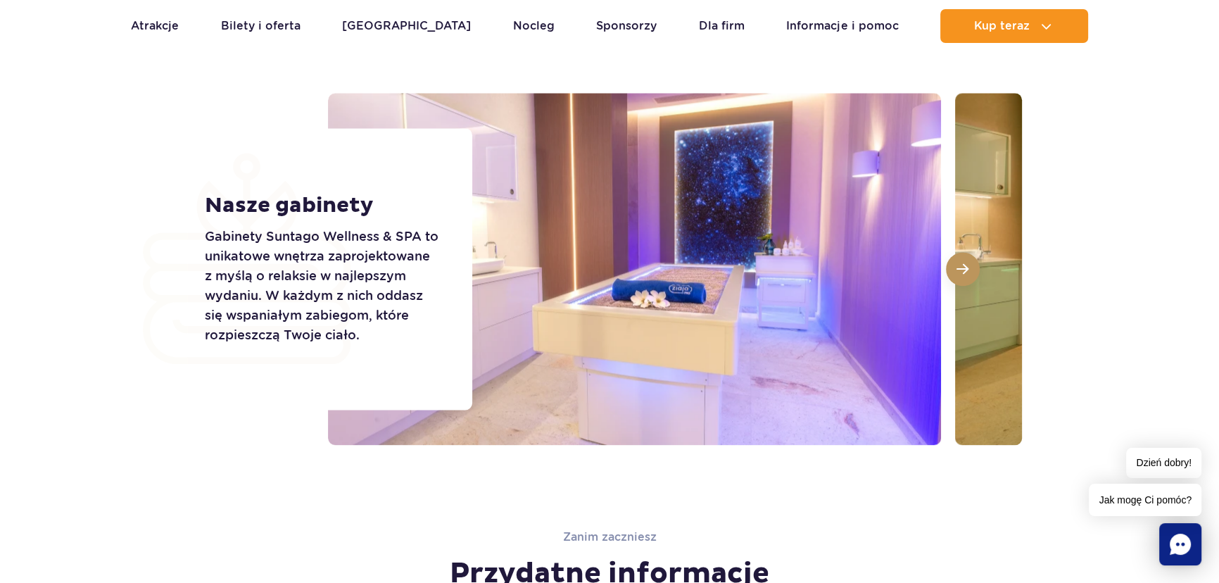
click at [971, 272] on button at bounding box center [963, 269] width 34 height 34
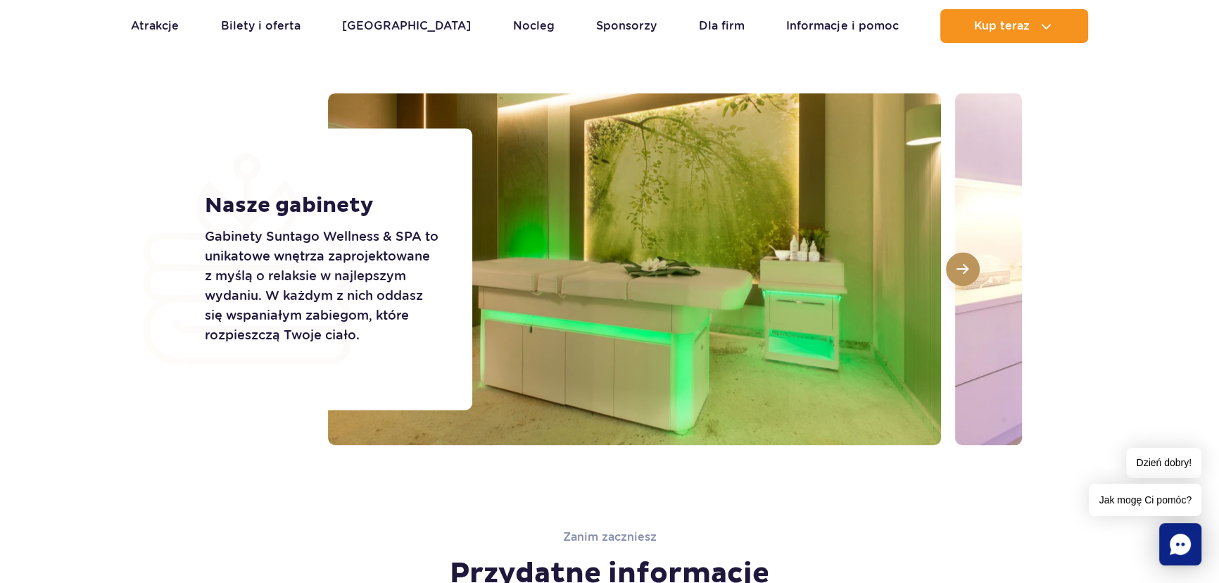
click at [971, 272] on button at bounding box center [963, 269] width 34 height 34
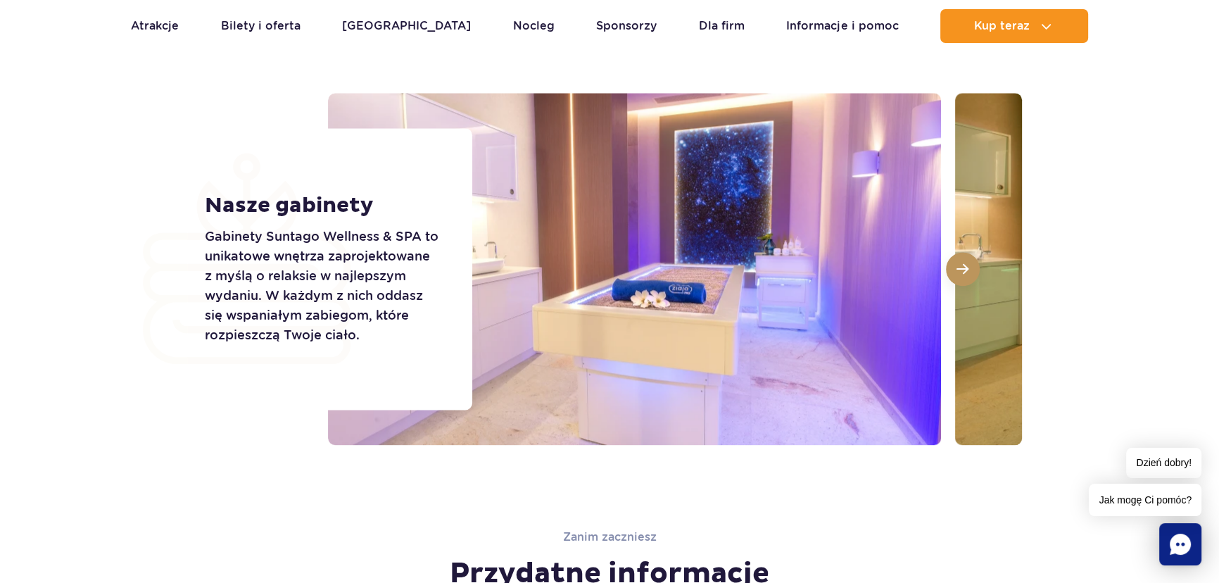
click at [971, 272] on button at bounding box center [963, 269] width 34 height 34
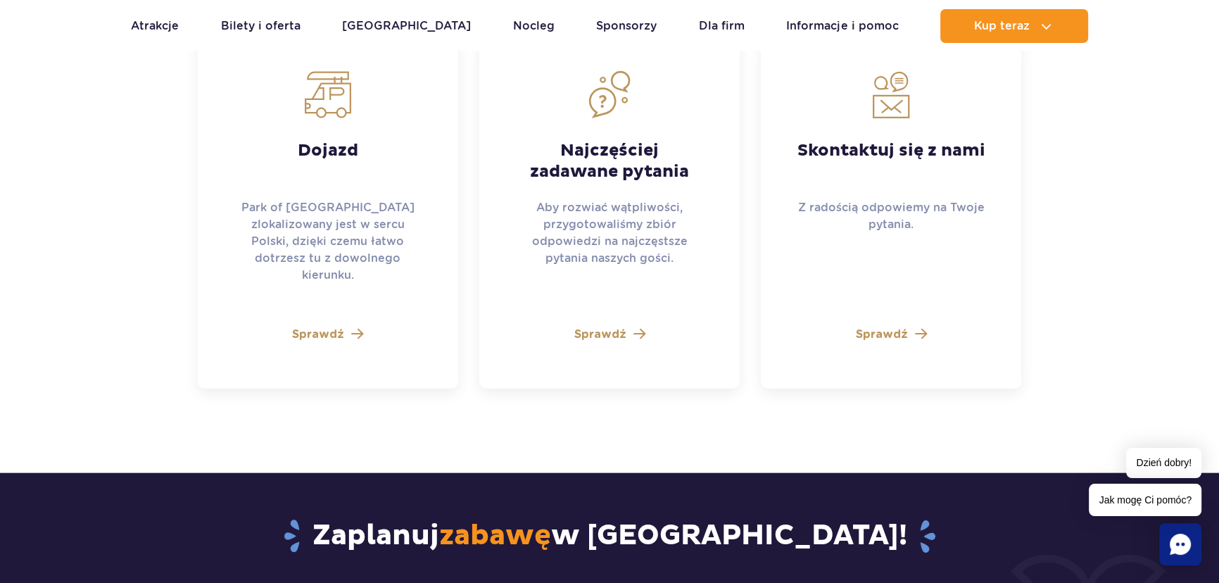
scroll to position [3775, 0]
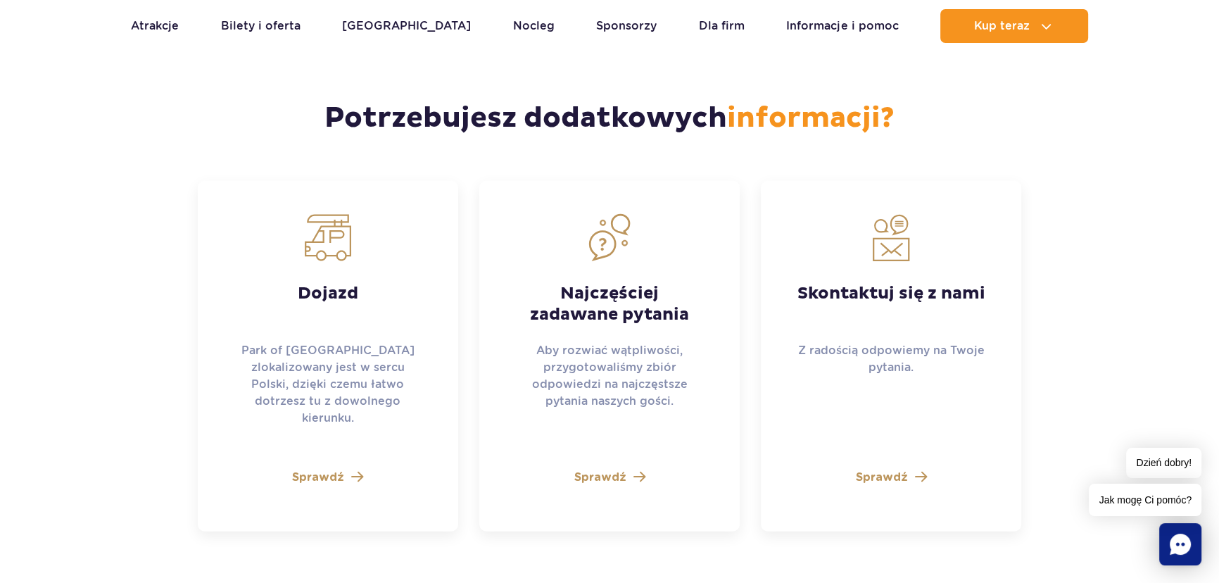
click at [617, 469] on span "Sprawdź" at bounding box center [600, 477] width 52 height 17
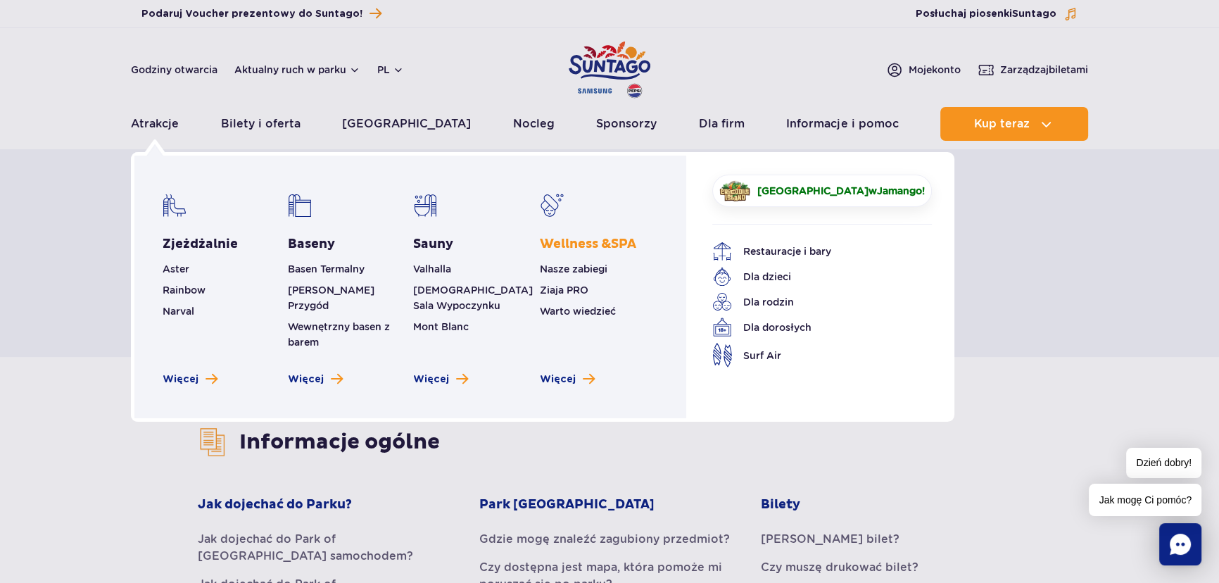
click at [581, 251] on link "Wellness & SPA" at bounding box center [588, 244] width 96 height 17
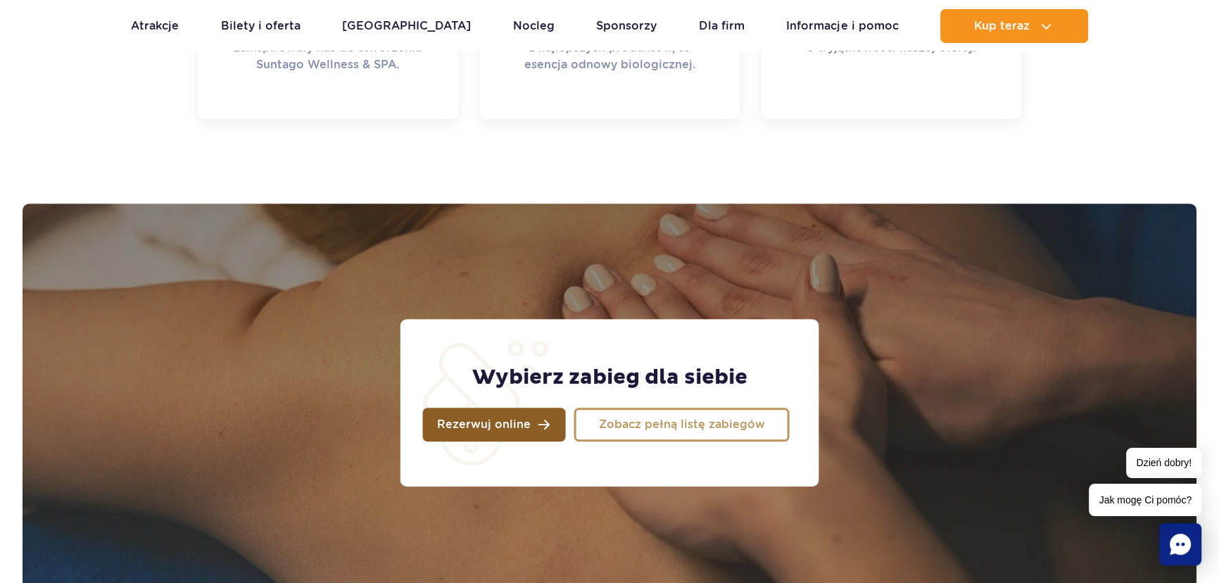
scroll to position [1088, 0]
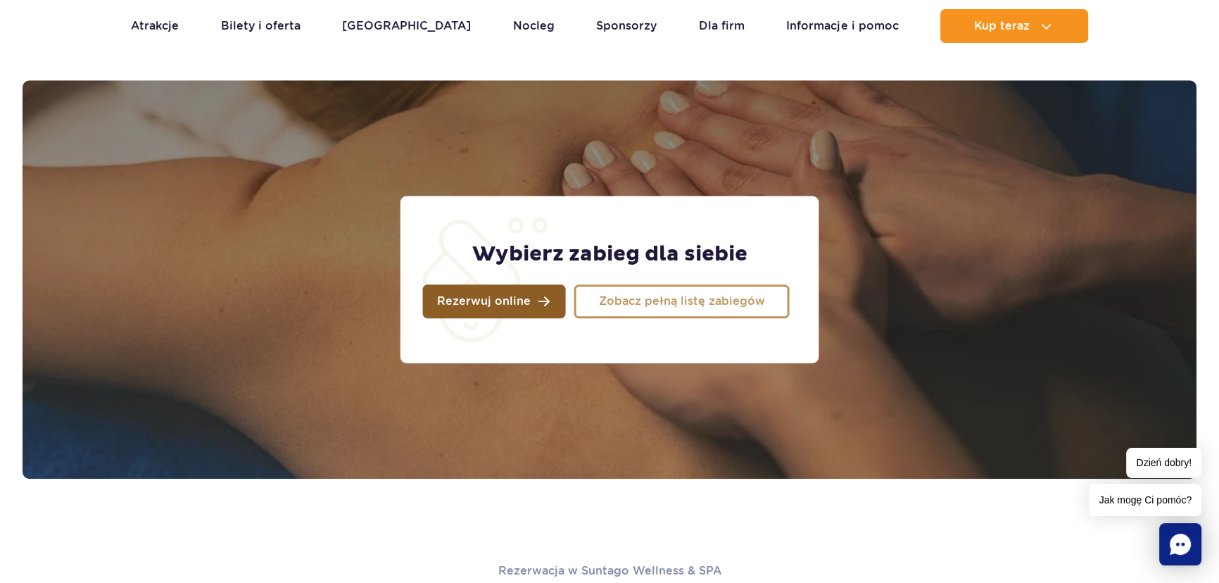
click at [526, 297] on span "Rezerwuj online" at bounding box center [484, 301] width 94 height 11
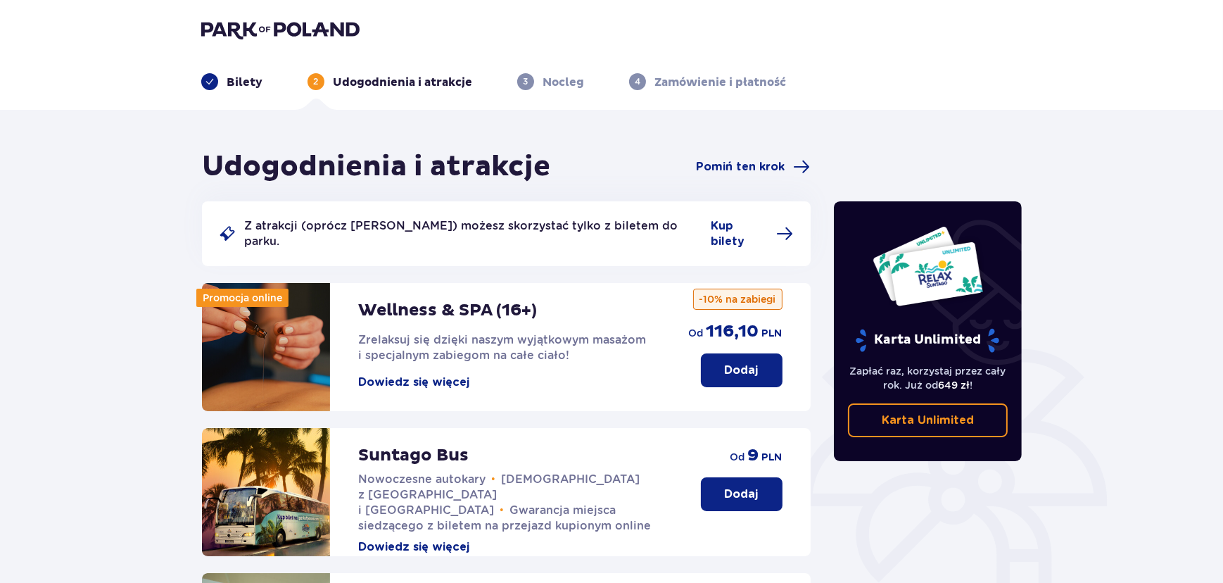
click at [739, 363] on p "Dodaj" at bounding box center [742, 370] width 34 height 15
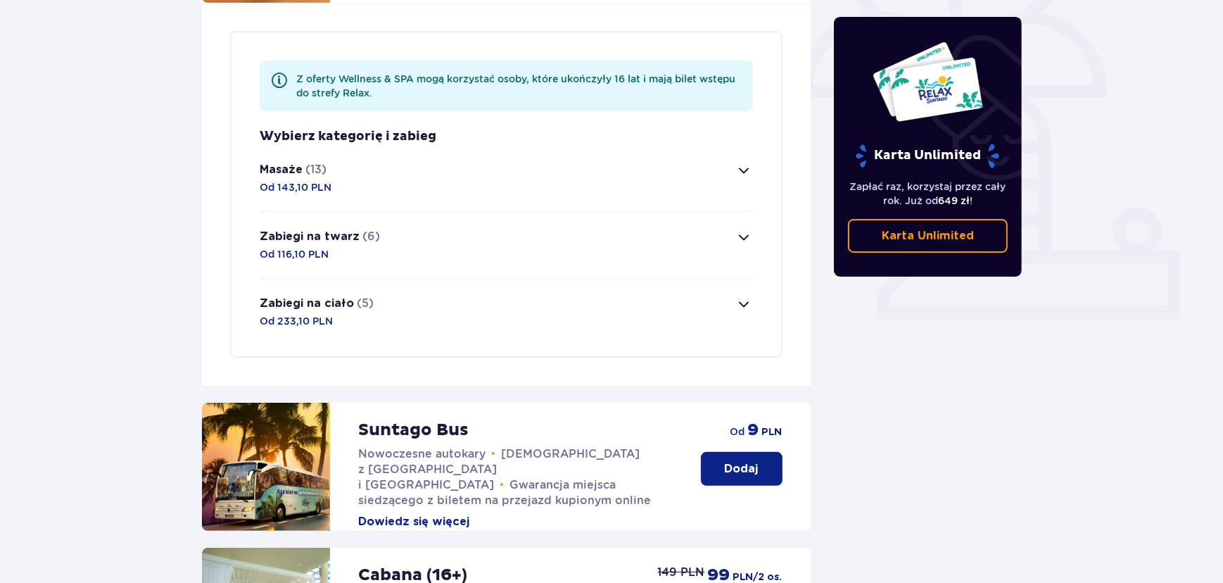
click at [421, 300] on button "Zabiegi na ciało (5) Od 233,10 PLN" at bounding box center [506, 312] width 493 height 66
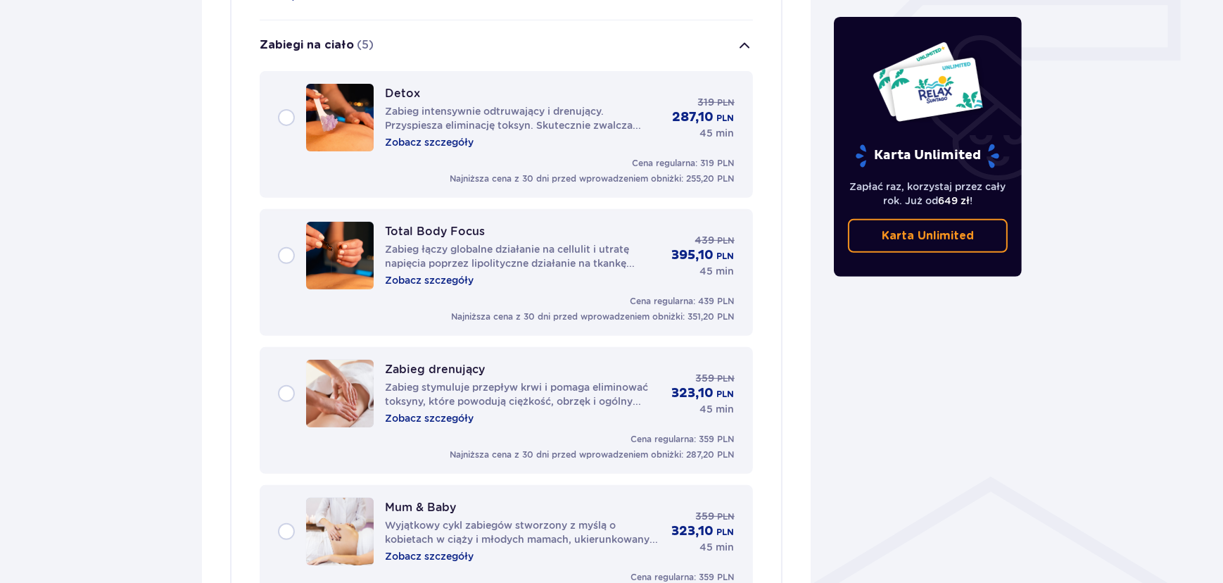
scroll to position [672, 0]
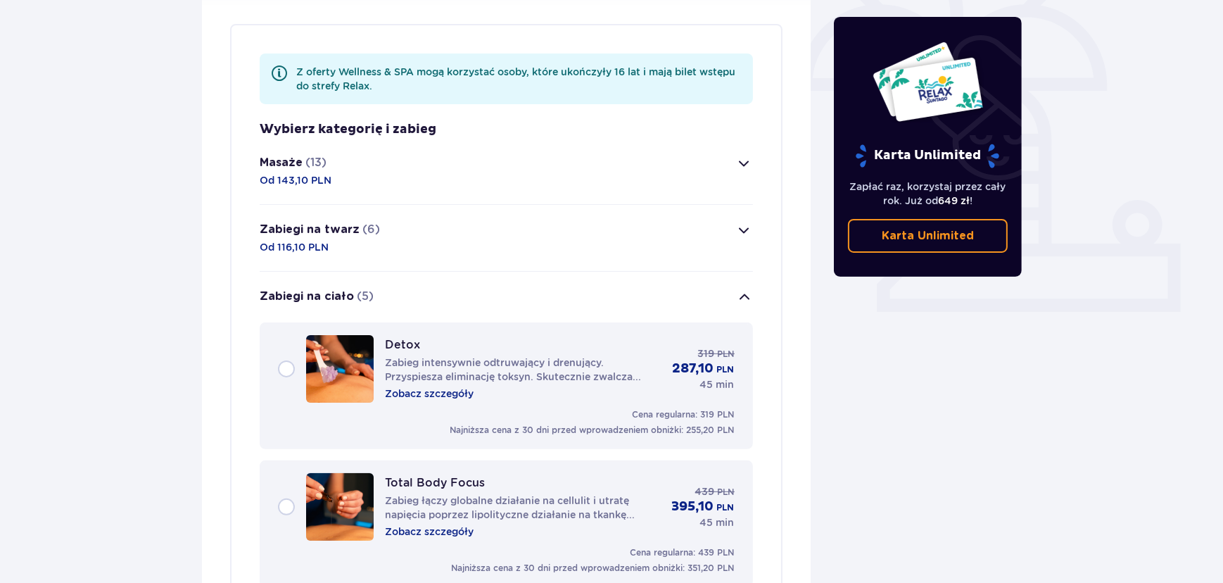
click at [382, 237] on button "Zabiegi na twarz (6) Od 116,10 PLN" at bounding box center [506, 238] width 493 height 66
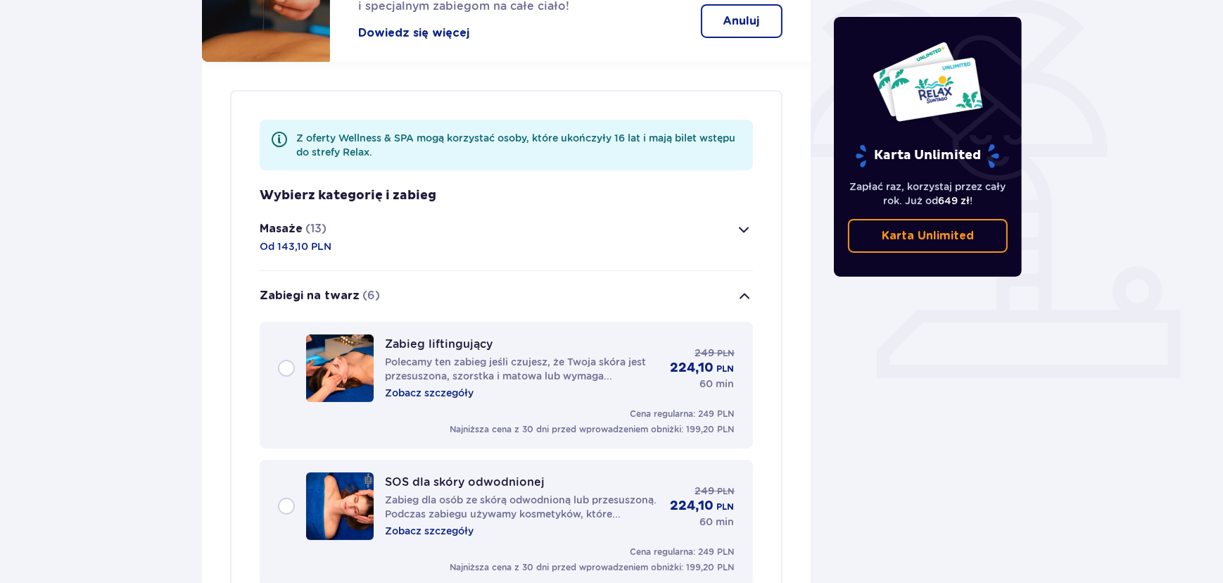
click at [411, 222] on button "Masaże (13) Od 143,10 PLN" at bounding box center [506, 237] width 493 height 66
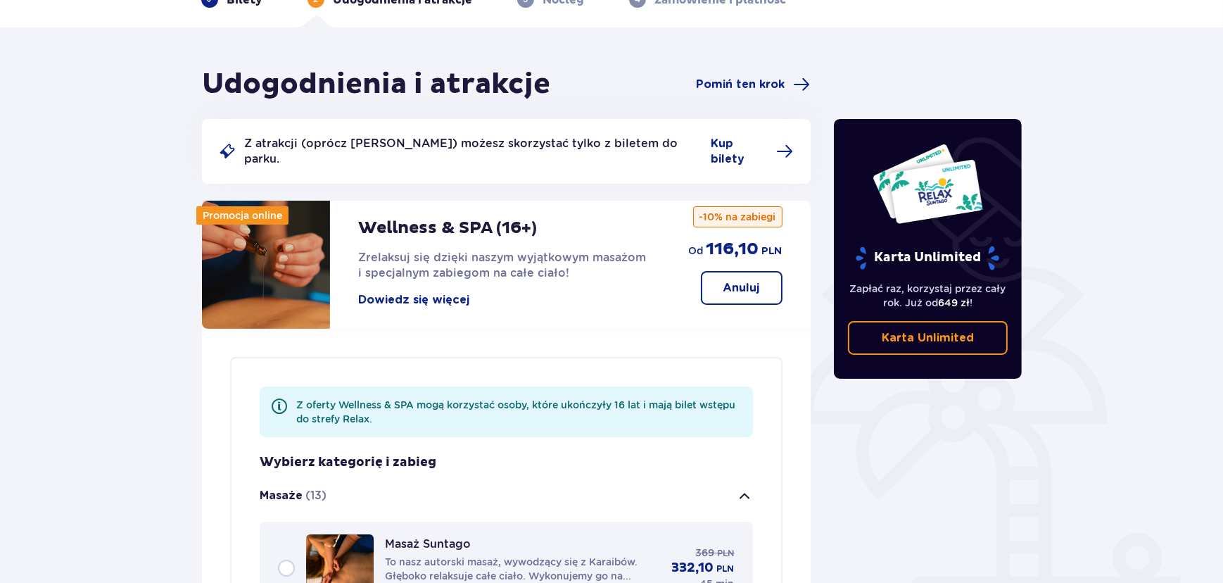
scroll to position [0, 0]
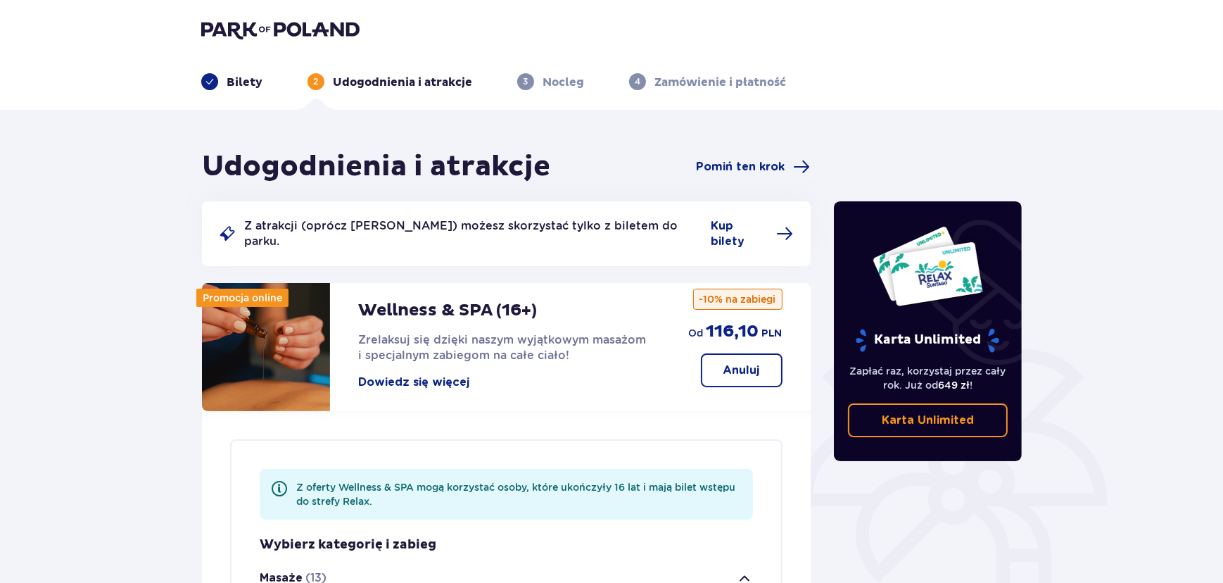
click at [265, 9] on header "Bilety 2 Udogodnienia i atrakcje 3 Nocleg 4 Zamówienie i płatność" at bounding box center [611, 55] width 1223 height 110
click at [286, 15] on header "Bilety 2 Udogodnienia i atrakcje 3 Nocleg 4 Zamówienie i płatność" at bounding box center [611, 55] width 1223 height 110
drag, startPoint x: 296, startPoint y: 20, endPoint x: 305, endPoint y: 24, distance: 10.7
click at [296, 20] on img at bounding box center [280, 30] width 158 height 20
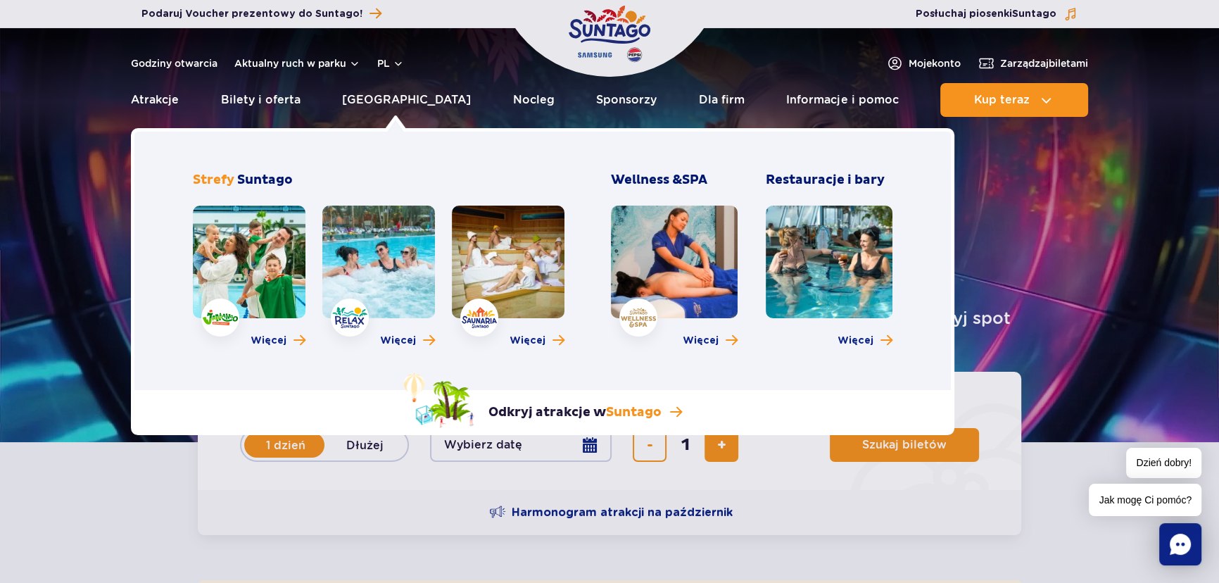
click at [404, 330] on div "Więcej" at bounding box center [378, 280] width 113 height 149
click at [410, 337] on span "Więcej" at bounding box center [398, 341] width 36 height 14
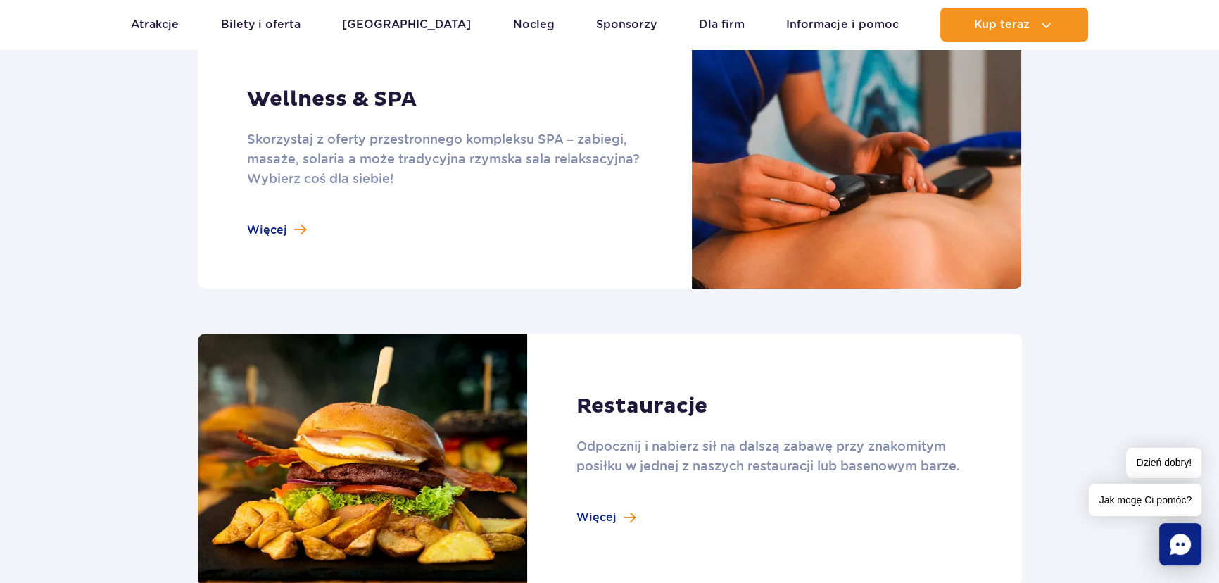
scroll to position [1216, 0]
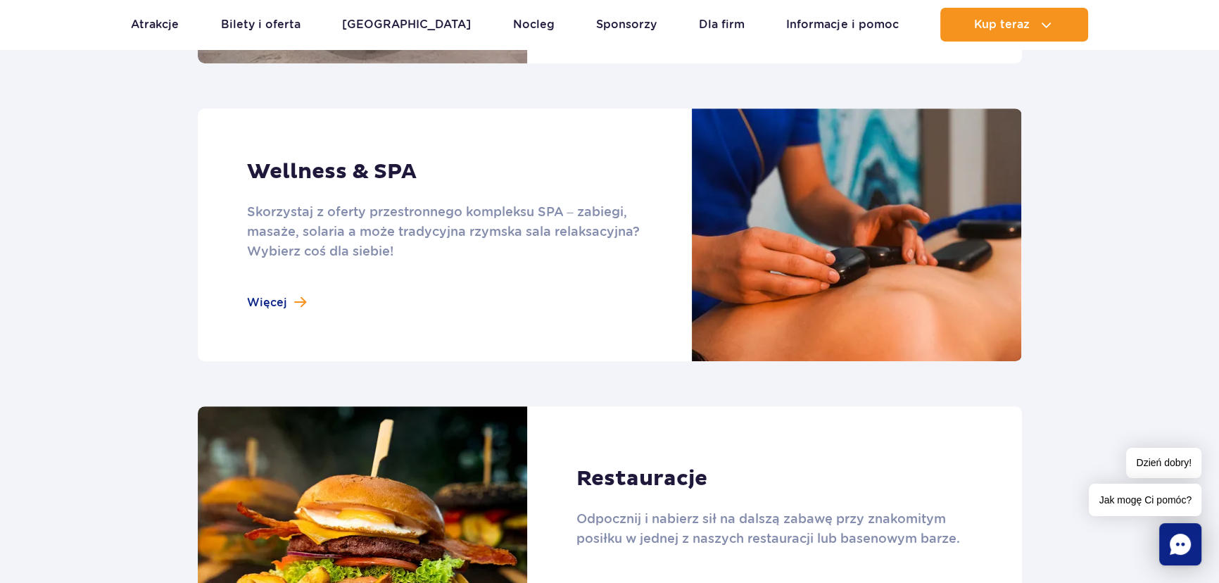
click at [296, 296] on link at bounding box center [610, 234] width 824 height 253
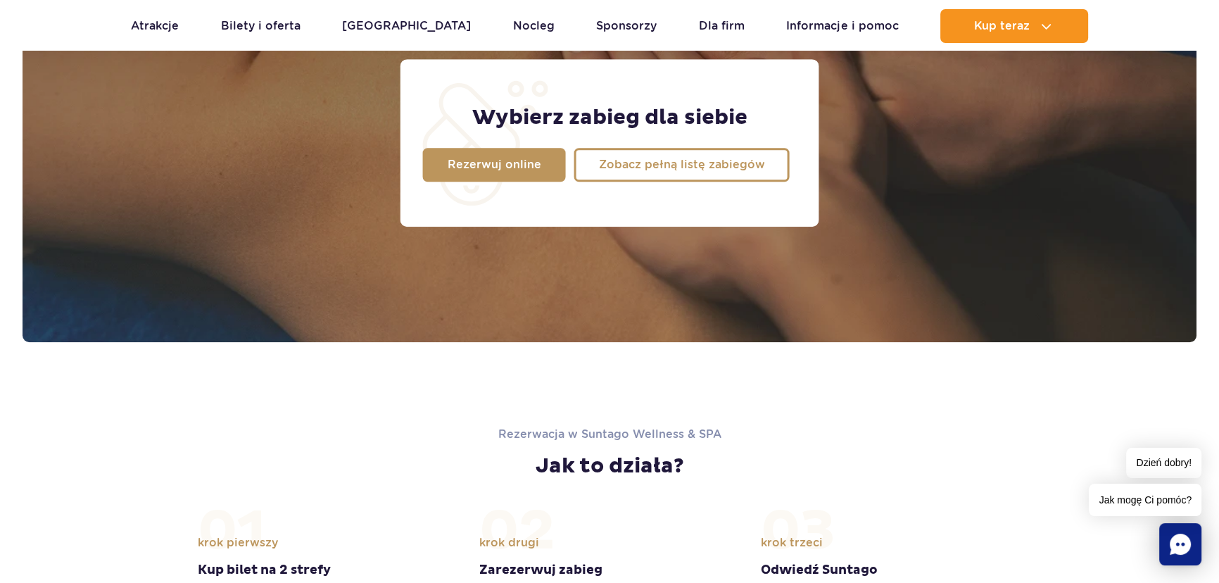
scroll to position [1152, 0]
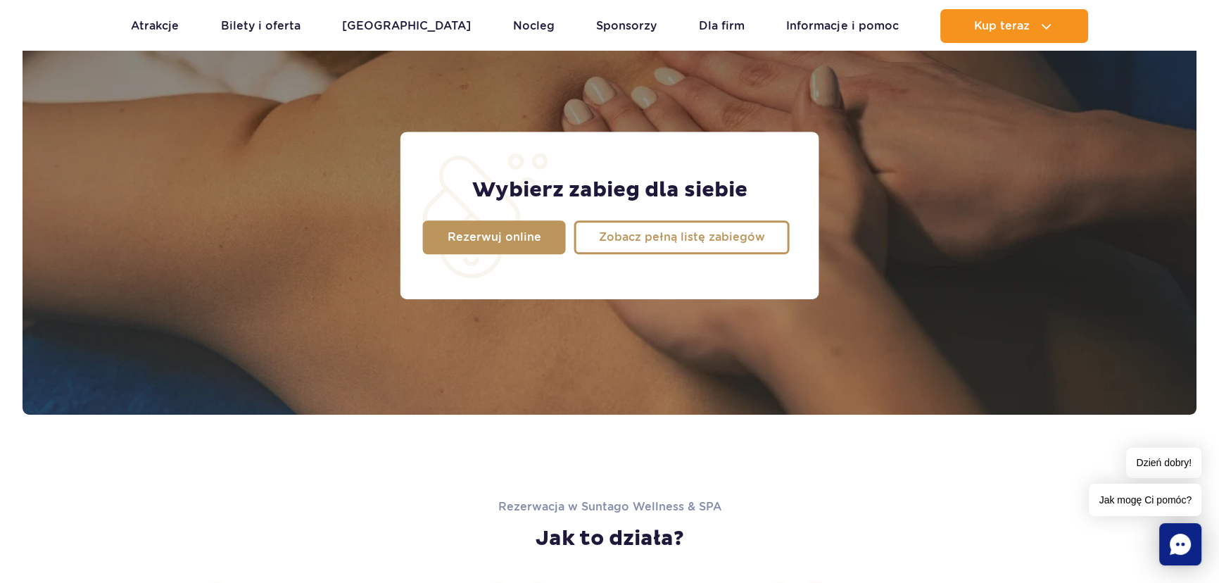
click at [719, 246] on link "Zobacz pełną listę zabiegów" at bounding box center [681, 237] width 215 height 34
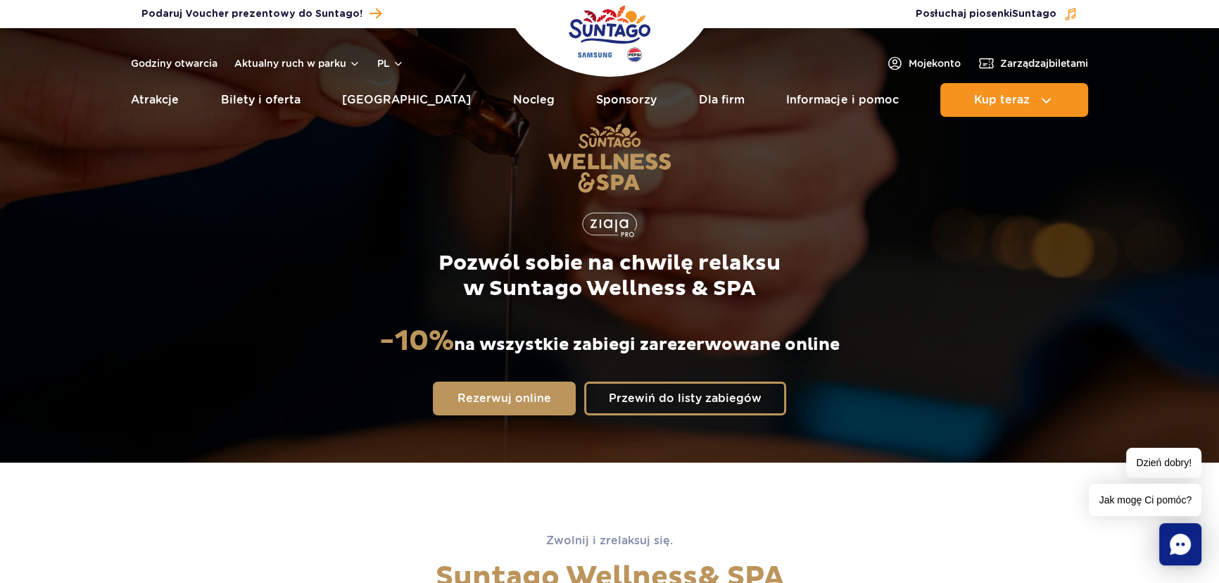
scroll to position [0, 0]
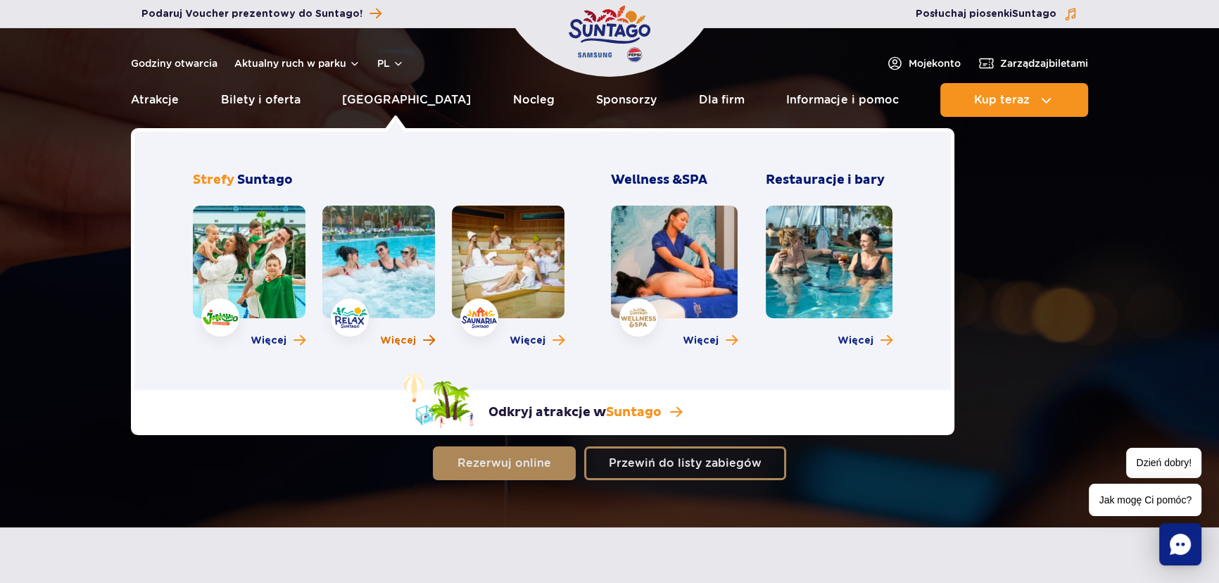
click at [402, 346] on span "Więcej" at bounding box center [398, 341] width 36 height 14
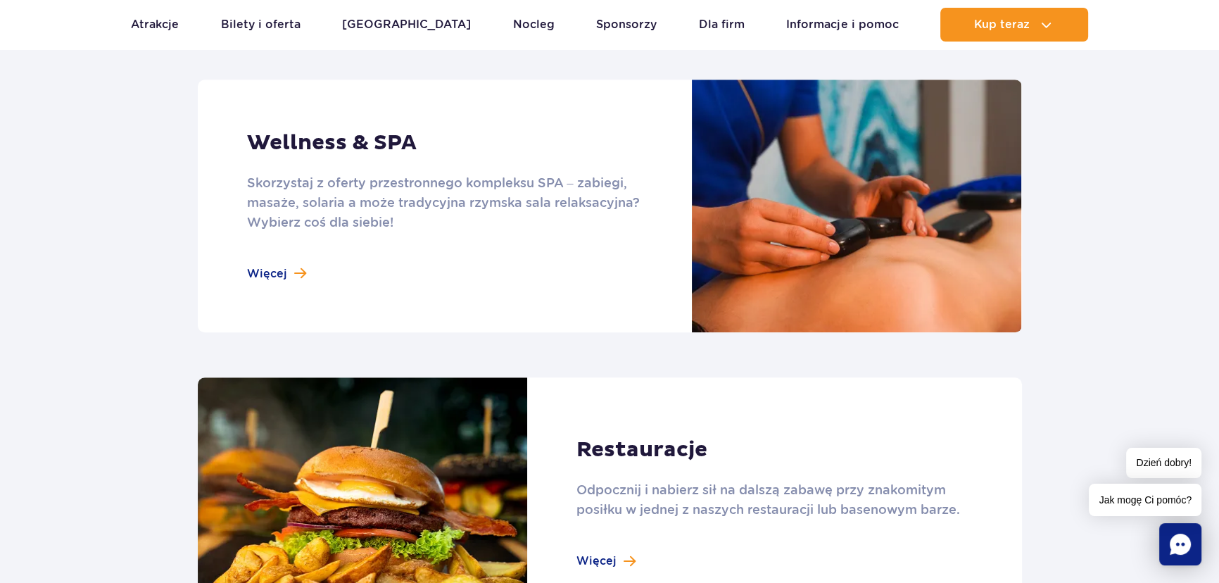
scroll to position [1216, 0]
